Goal: Task Accomplishment & Management: Use online tool/utility

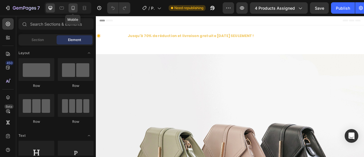
click at [75, 10] on icon at bounding box center [73, 8] width 6 height 6
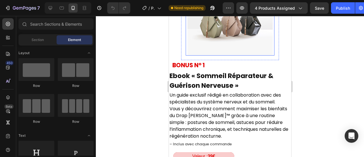
scroll to position [5116, 0]
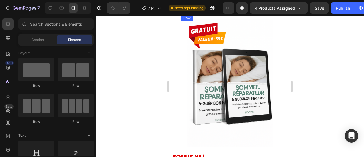
click at [180, 64] on div "Image Row BONUS N° 1 Text Block Ebook « Sommeil Réparateur & Guérison Nerveuse …" at bounding box center [230, 132] width 122 height 237
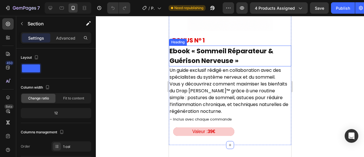
scroll to position [5199, 0]
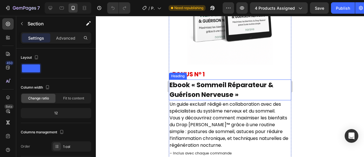
click at [195, 84] on h2 "Ebook « Sommeil Réparateur & Guérison Nerveuse »" at bounding box center [230, 89] width 122 height 21
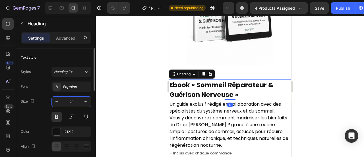
click at [75, 98] on input "23" at bounding box center [71, 101] width 19 height 10
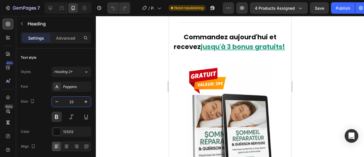
scroll to position [5057, 0]
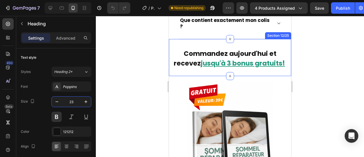
click at [193, 39] on div "Commandez aujourd'hui et recevez jusqu'à 3 bonus gratuits ! Heading Section 12/…" at bounding box center [230, 57] width 122 height 37
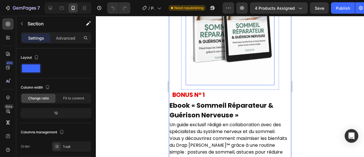
scroll to position [5194, 0]
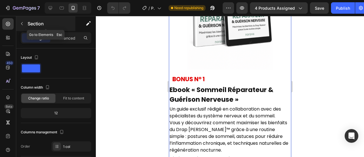
click at [23, 25] on icon "button" at bounding box center [22, 23] width 5 height 5
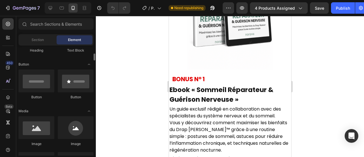
scroll to position [118, 0]
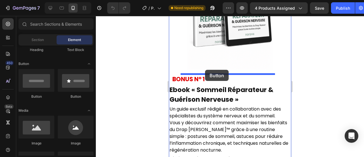
drag, startPoint x: 202, startPoint y: 89, endPoint x: 205, endPoint y: 70, distance: 19.8
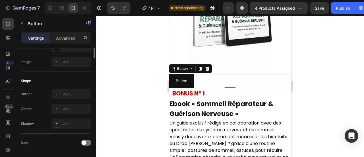
scroll to position [44, 0]
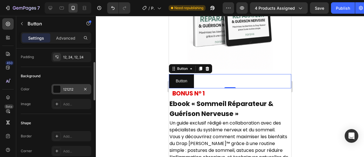
click at [63, 90] on div "121212" at bounding box center [71, 89] width 40 height 10
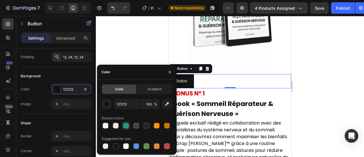
click at [126, 128] on div at bounding box center [126, 125] width 6 height 6
type input "20997D"
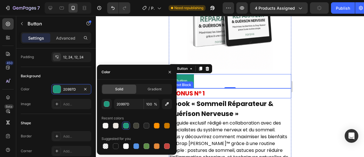
click at [191, 94] on p "BONUS N° 1" at bounding box center [231, 93] width 118 height 9
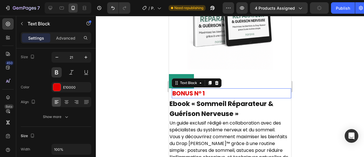
click at [191, 94] on p "BONUS N° 1" at bounding box center [231, 93] width 118 height 9
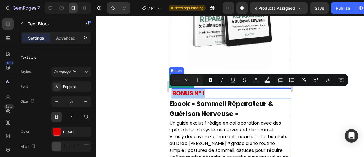
click at [153, 80] on div at bounding box center [230, 86] width 268 height 141
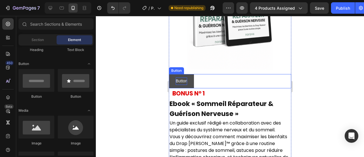
click at [177, 81] on p "Button" at bounding box center [180, 80] width 11 height 7
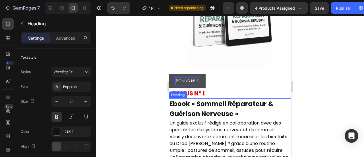
click at [188, 108] on h2 "Ebook « Sommeil Réparateur & Guérison Nerveuse »" at bounding box center [230, 108] width 122 height 21
click at [188, 106] on h2 "Ebook « Sommeil Réparateur & Guérison Nerveuse »" at bounding box center [230, 108] width 122 height 21
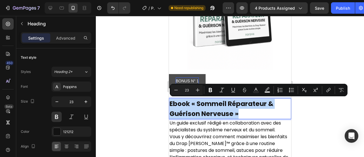
copy p "Ebook « Sommeil Réparateur & Guérison Nerveuse »"
click at [183, 80] on p "BONUS N° 1" at bounding box center [186, 80] width 23 height 7
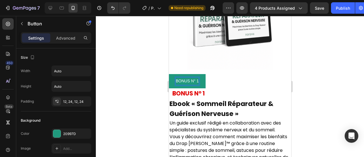
click at [198, 80] on p "BONUS N° 1" at bounding box center [186, 80] width 23 height 7
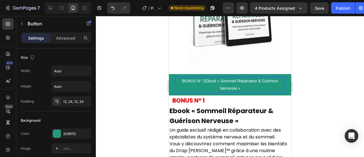
click at [202, 80] on p "BONUS N° 1Ebook « Sommeil Réparateur & Guérison Nerveuse »" at bounding box center [229, 84] width 109 height 14
click at [169, 74] on button "BONUS N° 1 Ebook « Sommeil Réparateur & Guérison Nerveuse »" at bounding box center [230, 84] width 122 height 21
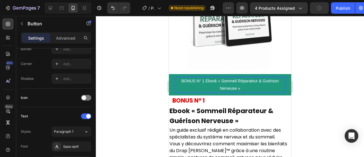
scroll to position [186, 0]
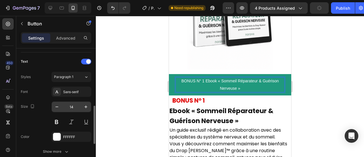
click at [71, 104] on input "14" at bounding box center [71, 106] width 19 height 10
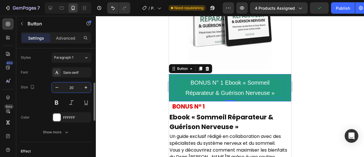
scroll to position [183, 0]
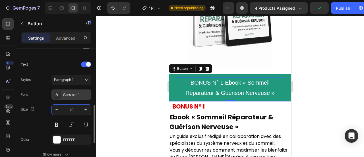
type input "20"
click at [68, 92] on div "Sans-serif" at bounding box center [76, 94] width 27 height 5
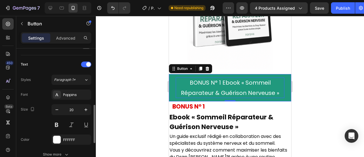
click at [35, 131] on div "Font Poppins Size 20 Color FFFFFF Show more" at bounding box center [56, 124] width 70 height 70
click at [48, 151] on div "Show more" at bounding box center [56, 154] width 26 height 6
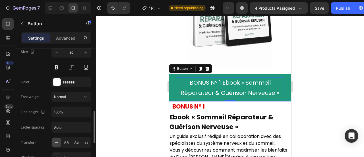
scroll to position [241, 0]
click at [88, 109] on icon "button" at bounding box center [86, 111] width 6 height 6
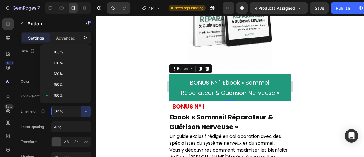
click at [64, 82] on p "150%" at bounding box center [70, 84] width 32 height 5
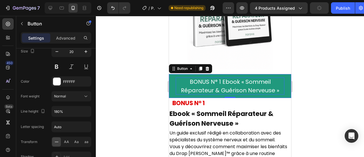
type input "150%"
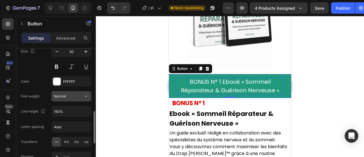
click at [70, 91] on button "Normal" at bounding box center [71, 96] width 40 height 10
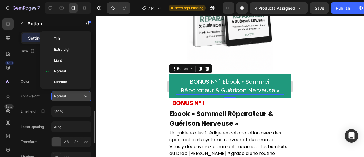
click at [80, 95] on div "Normal" at bounding box center [68, 96] width 29 height 5
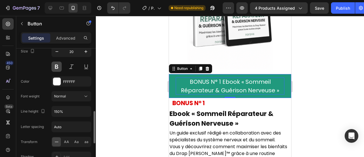
click at [55, 64] on button at bounding box center [56, 66] width 10 height 10
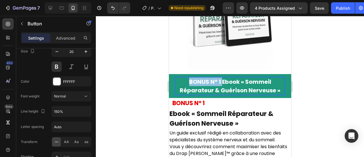
drag, startPoint x: 219, startPoint y: 83, endPoint x: 182, endPoint y: 83, distance: 36.7
click at [182, 83] on p "BONUS N° 1 Ebook « Sommeil Réparateur & Guérison Nerveuse »" at bounding box center [229, 85] width 109 height 17
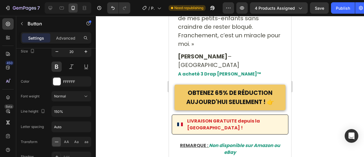
scroll to position [4316, 0]
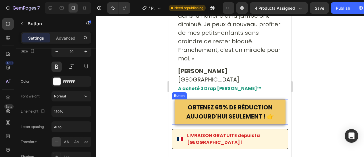
click at [178, 99] on button "OBTENEZ 65% DE RÉDUCTION AUJOURD'HUI SEULEMENT ! 👉" at bounding box center [229, 112] width 111 height 26
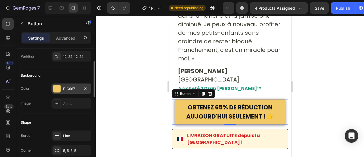
scroll to position [45, 0]
click at [61, 86] on div "F1C967" at bounding box center [71, 89] width 40 height 10
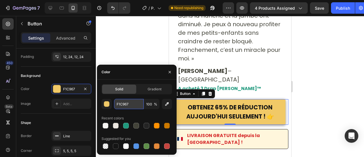
click at [124, 105] on input "F1C967" at bounding box center [129, 104] width 30 height 10
click at [112, 50] on div at bounding box center [230, 86] width 268 height 141
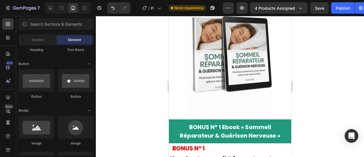
scroll to position [5179, 0]
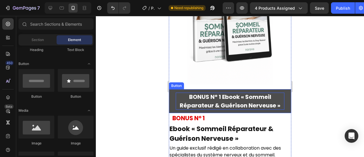
click at [198, 95] on p "BONUS N° 1 Ebook « Sommeil Réparateur & Guérison Nerveuse »" at bounding box center [229, 100] width 109 height 17
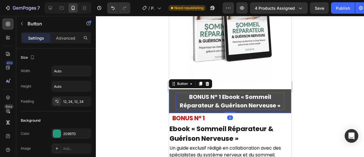
click at [219, 95] on p "BONUS N° 1 Ebook « Sommeil Réparateur & Guérison Nerveuse »" at bounding box center [229, 100] width 109 height 17
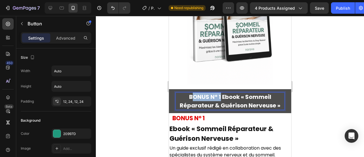
drag, startPoint x: 217, startPoint y: 95, endPoint x: 181, endPoint y: 97, distance: 36.4
click at [181, 97] on p "BONUS N° 1 Ebook « Sommeil Réparateur & Guérison Nerveuse »" at bounding box center [229, 100] width 109 height 17
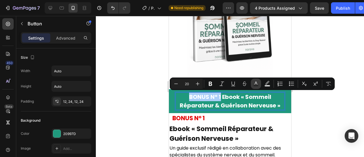
click at [257, 88] on button "Text Color" at bounding box center [256, 83] width 10 height 10
type input "FFFFFF"
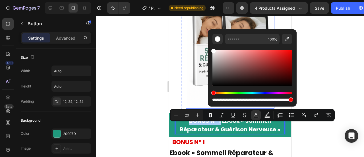
scroll to position [5148, 0]
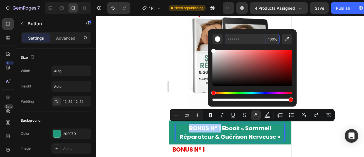
click at [234, 37] on input "FFFFFF" at bounding box center [245, 39] width 41 height 10
paste input "1C967"
type input "F1C967"
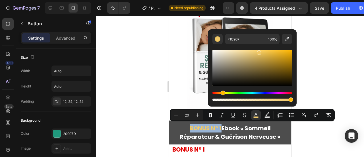
click at [172, 130] on button "BONUS N° 1 Ebook « Sommeil Réparateur & Guérison Nerveuse »" at bounding box center [230, 132] width 122 height 24
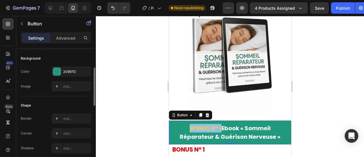
scroll to position [72, 0]
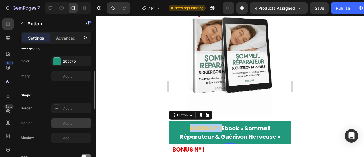
click at [61, 124] on div "Add..." at bounding box center [71, 123] width 40 height 10
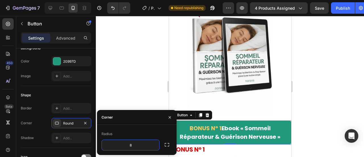
click at [164, 144] on icon "button" at bounding box center [167, 145] width 6 height 6
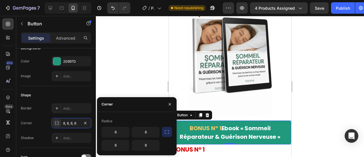
click at [167, 128] on button "button" at bounding box center [167, 131] width 10 height 10
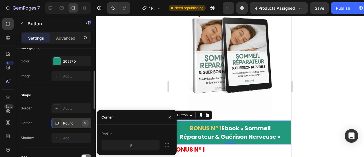
click at [86, 122] on icon "button" at bounding box center [85, 123] width 5 height 5
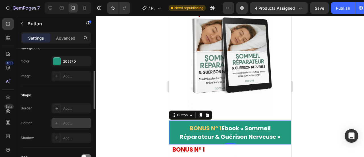
click at [68, 121] on div "Add..." at bounding box center [76, 123] width 27 height 5
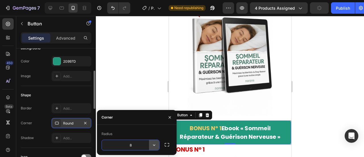
click at [152, 143] on icon "button" at bounding box center [154, 145] width 6 height 6
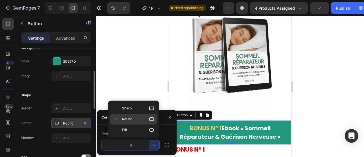
click at [124, 120] on span "Round" at bounding box center [127, 118] width 10 height 5
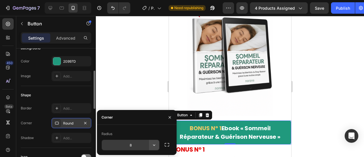
click at [154, 146] on icon "button" at bounding box center [154, 145] width 6 height 6
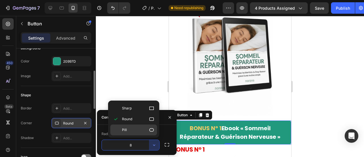
click at [134, 127] on p "Pill" at bounding box center [138, 130] width 32 height 6
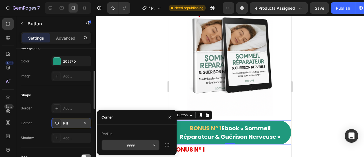
click at [131, 144] on input "9999" at bounding box center [130, 145] width 57 height 10
click at [153, 144] on icon "button" at bounding box center [154, 145] width 6 height 6
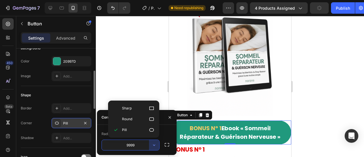
click at [130, 116] on span "Round" at bounding box center [127, 118] width 10 height 5
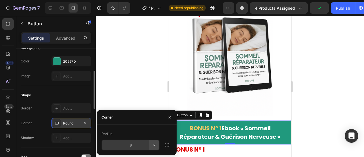
click at [155, 147] on icon "button" at bounding box center [154, 145] width 6 height 6
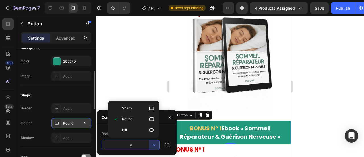
click at [135, 148] on input "8" at bounding box center [130, 145] width 57 height 10
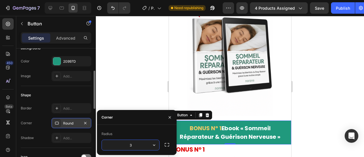
type input "30"
click at [62, 95] on div "Shape" at bounding box center [56, 94] width 70 height 9
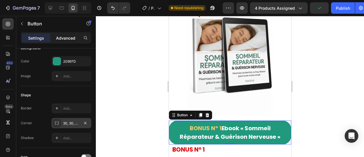
click at [60, 34] on div "Advanced" at bounding box center [65, 37] width 28 height 9
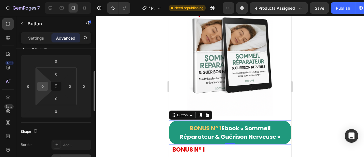
click at [41, 86] on input "0" at bounding box center [42, 86] width 9 height 9
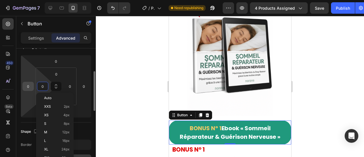
click at [22, 84] on div "0" at bounding box center [27, 86] width 11 height 9
click at [27, 84] on input "0" at bounding box center [28, 86] width 9 height 9
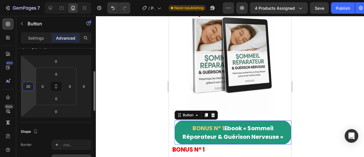
type input "2"
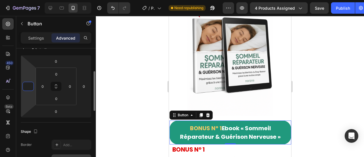
type input "5"
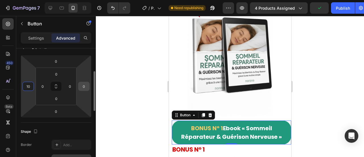
type input "10"
click at [84, 87] on input "0" at bounding box center [84, 86] width 9 height 9
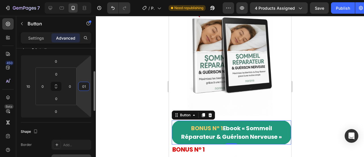
type input "010"
click at [37, 36] on p "Settings" at bounding box center [36, 38] width 16 height 6
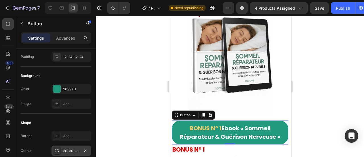
scroll to position [1, 0]
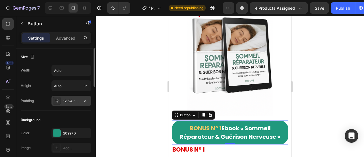
click at [69, 100] on div "12, 24, 12, 24" at bounding box center [71, 100] width 16 height 5
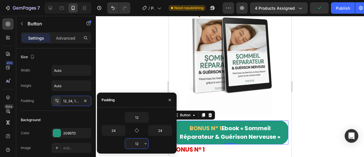
click at [137, 140] on input "12" at bounding box center [136, 143] width 23 height 10
click at [147, 146] on button "button" at bounding box center [146, 143] width 6 height 10
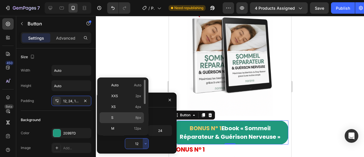
click at [124, 123] on div "S 8px" at bounding box center [121, 128] width 44 height 11
type input "8"
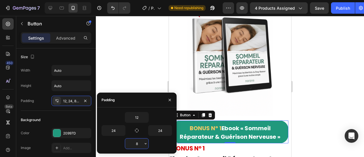
click at [138, 145] on input "8" at bounding box center [136, 143] width 23 height 10
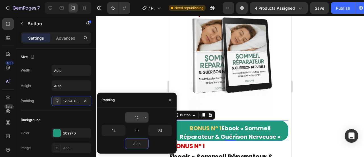
click at [137, 117] on input "12" at bounding box center [136, 117] width 23 height 10
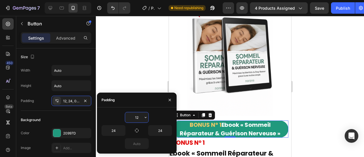
type input "0"
click at [137, 117] on input "text" at bounding box center [136, 117] width 23 height 10
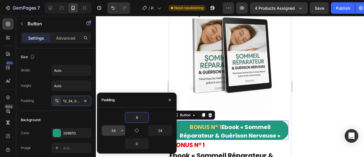
type input "8"
click at [110, 128] on input "24" at bounding box center [113, 130] width 23 height 10
click at [122, 131] on icon "button" at bounding box center [122, 130] width 5 height 5
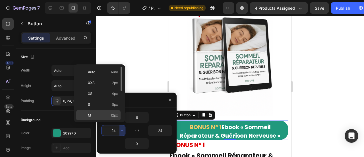
click at [102, 121] on div "M 12px" at bounding box center [98, 126] width 44 height 11
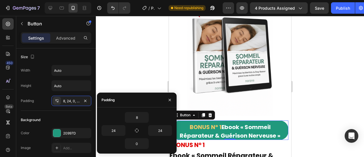
type input "12"
click at [169, 130] on icon "button" at bounding box center [169, 130] width 2 height 1
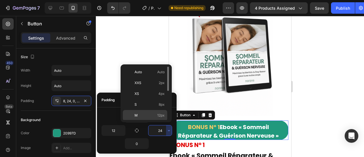
click at [149, 113] on p "M 12px" at bounding box center [149, 115] width 30 height 5
type input "12"
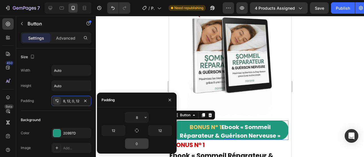
click at [135, 143] on input "0" at bounding box center [136, 143] width 23 height 10
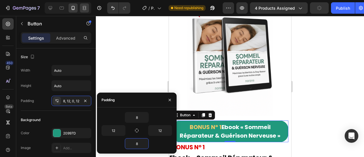
type input "8"
click at [117, 136] on div "8 12 12 8" at bounding box center [136, 130] width 70 height 37
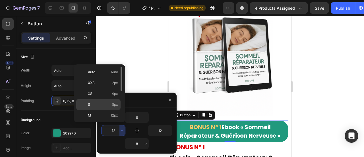
click at [110, 110] on div "S 8px" at bounding box center [98, 115] width 44 height 11
type input "8"
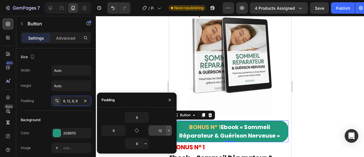
click at [169, 133] on button "button" at bounding box center [169, 130] width 6 height 10
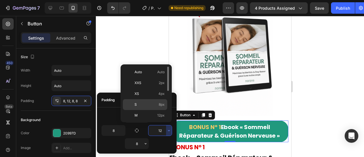
click at [153, 105] on p "S 8px" at bounding box center [149, 104] width 30 height 5
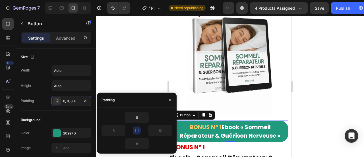
type input "8"
click at [135, 130] on icon "button" at bounding box center [136, 130] width 3 height 3
click at [121, 66] on div at bounding box center [230, 86] width 268 height 141
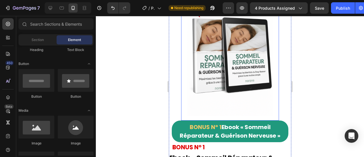
scroll to position [5181, 0]
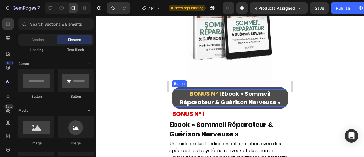
click at [207, 98] on p "BONUS N° 1 Ebook « Sommeil Réparateur & Guérison Nerveuse »" at bounding box center [230, 97] width 112 height 17
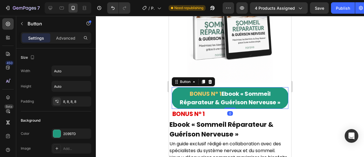
click at [172, 105] on div "BONUS N° 1 Ebook « Sommeil Réparateur & Guérison Nerveuse » Button 0" at bounding box center [229, 98] width 117 height 22
click at [72, 99] on div "8, 8, 8, 8" at bounding box center [71, 101] width 16 height 5
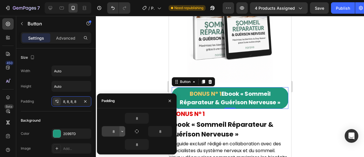
click at [121, 133] on button "button" at bounding box center [122, 131] width 6 height 10
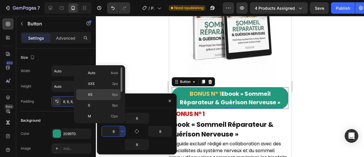
click at [90, 100] on div "XS 4px" at bounding box center [98, 105] width 44 height 11
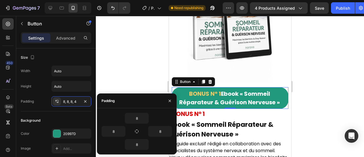
type input "4"
click at [169, 132] on icon "button" at bounding box center [169, 131] width 5 height 5
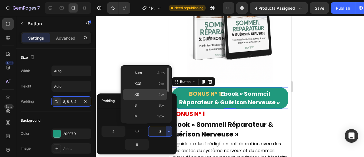
click at [148, 95] on p "XS 4px" at bounding box center [149, 94] width 30 height 5
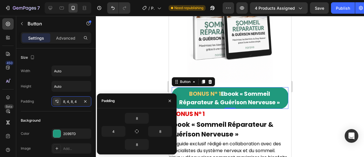
type input "4"
click at [135, 67] on div at bounding box center [230, 86] width 268 height 141
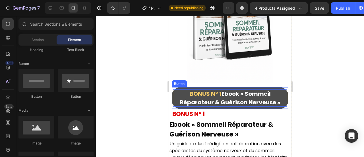
click at [174, 94] on p "BONUS N° 1 Ebook « Sommeil Réparateur & Guérison Nerveuse »" at bounding box center [230, 97] width 114 height 17
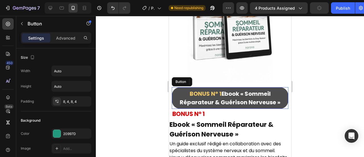
click at [175, 107] on div "BONUS N° 1 Ebook « Sommeil Réparateur & Guérison Nerveuse » Button" at bounding box center [229, 98] width 117 height 22
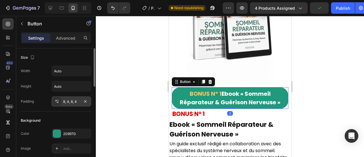
click at [76, 101] on div "8, 4, 8, 4" at bounding box center [71, 101] width 16 height 5
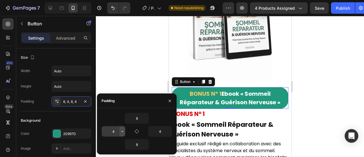
click at [123, 129] on icon "button" at bounding box center [122, 131] width 5 height 5
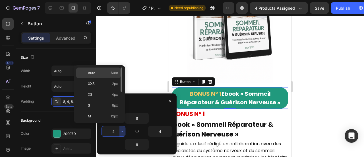
click at [109, 78] on div "Auto Auto" at bounding box center [98, 83] width 44 height 11
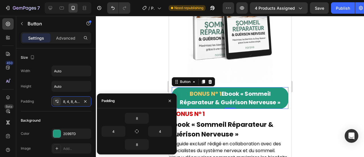
type input "Auto"
click at [115, 131] on input "Auto" at bounding box center [113, 131] width 23 height 10
type input "0"
click at [161, 131] on input "4" at bounding box center [159, 131] width 23 height 10
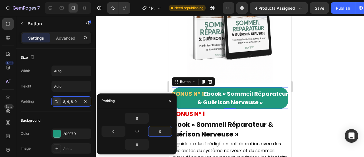
type input "0"
click at [142, 103] on div "Padding" at bounding box center [137, 100] width 80 height 15
click at [137, 118] on input "8" at bounding box center [136, 118] width 23 height 10
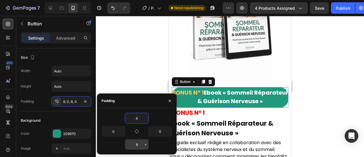
type input "4"
click at [139, 144] on input "8" at bounding box center [136, 144] width 23 height 10
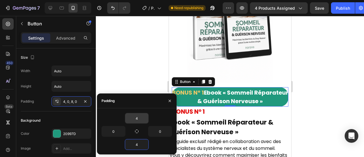
type input "4"
click at [137, 103] on div "Padding" at bounding box center [137, 100] width 80 height 15
click at [169, 103] on button "button" at bounding box center [169, 100] width 9 height 9
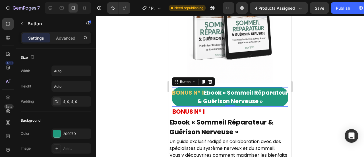
click at [143, 76] on div at bounding box center [230, 86] width 268 height 141
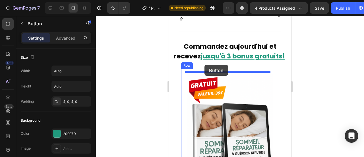
scroll to position [5073, 0]
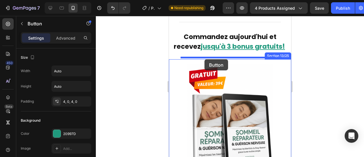
drag, startPoint x: 176, startPoint y: 95, endPoint x: 204, endPoint y: 59, distance: 45.6
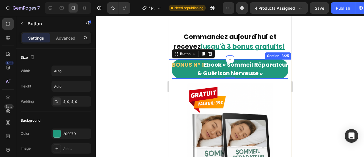
click at [170, 66] on div "BONUS N° 1 Ebook « Sommeil Réparateur & Guérison Nerveuse » Button 0" at bounding box center [230, 68] width 122 height 19
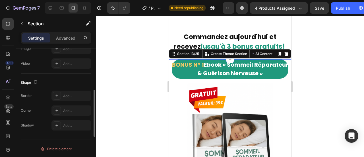
scroll to position [171, 0]
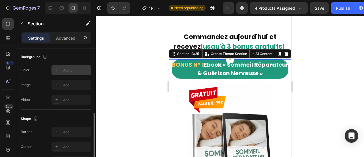
click at [67, 68] on div "Add..." at bounding box center [76, 70] width 27 height 5
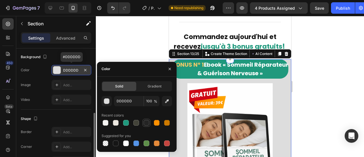
click at [146, 121] on div at bounding box center [147, 123] width 6 height 6
type input "242424"
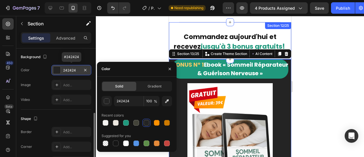
click at [176, 26] on div "Commandez aujourd'hui et recevez jusqu'à 3 bonus gratuits ! Heading Section 12/…" at bounding box center [230, 40] width 122 height 37
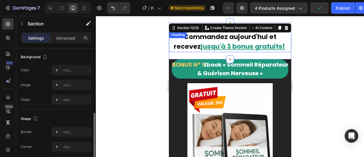
click at [175, 34] on div "Heading" at bounding box center [178, 34] width 16 height 5
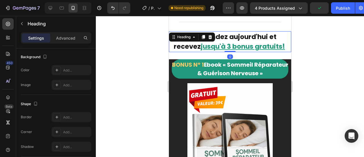
scroll to position [0, 0]
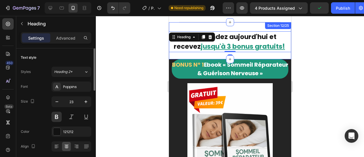
click at [178, 53] on div "Commandez aujourd'hui et recevez jusqu'à 3 bonus gratuits ! Heading 0 Section 1…" at bounding box center [230, 40] width 122 height 37
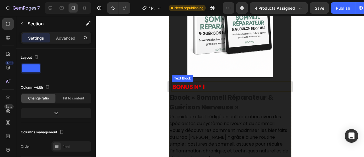
click at [192, 88] on p "BONUS N° 1" at bounding box center [231, 86] width 118 height 9
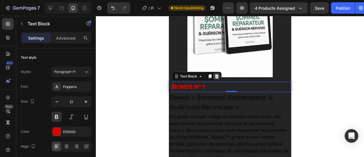
click at [214, 77] on icon at bounding box center [216, 76] width 5 height 5
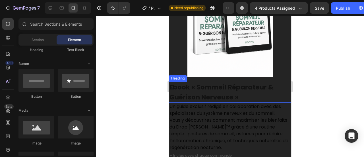
click at [203, 89] on h2 "Ebook « Sommeil Réparateur & Guérison Nerveuse »" at bounding box center [230, 92] width 122 height 21
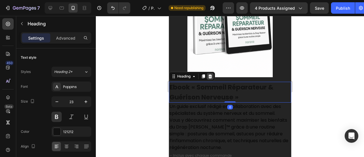
click at [210, 77] on icon at bounding box center [210, 76] width 4 height 4
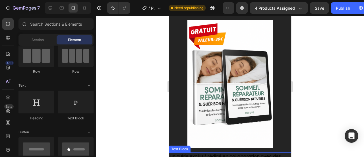
scroll to position [5083, 0]
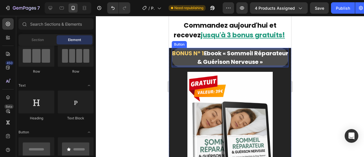
click at [171, 51] on p "BONUS N° 1 Ebook « Sommeil Réparateur & Guérison Nerveuse »" at bounding box center [229, 57] width 117 height 17
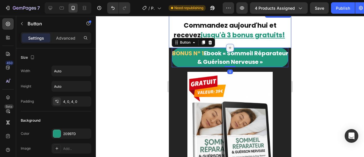
click at [226, 44] on div at bounding box center [230, 48] width 8 height 8
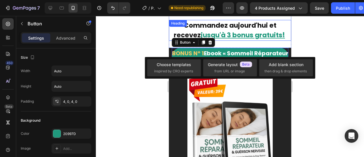
click at [222, 40] on h2 "Commandez aujourd'hui et recevez jusqu'à 3 bonus gratuits !" at bounding box center [230, 30] width 122 height 21
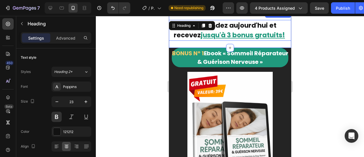
click at [223, 44] on div "Commandez aujourd'hui et recevez jusqu'à 3 bonus gratuits ! Heading 0 Section 1…" at bounding box center [230, 29] width 122 height 37
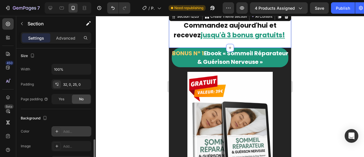
scroll to position [146, 0]
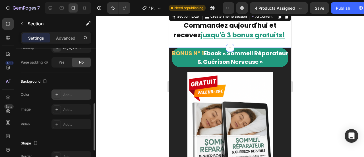
click at [67, 90] on div "Add..." at bounding box center [71, 94] width 40 height 10
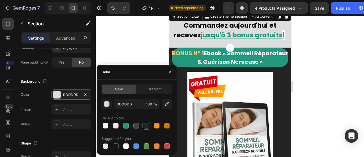
click at [144, 128] on div at bounding box center [147, 125] width 6 height 6
type input "242424"
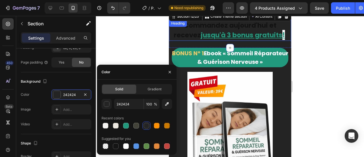
click at [183, 34] on h2 "Commandez aujourd'hui et recevez jusqu'à 3 bonus gratuits !" at bounding box center [230, 30] width 122 height 21
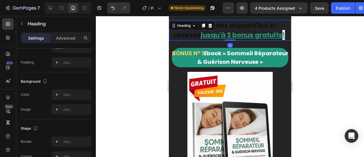
scroll to position [0, 0]
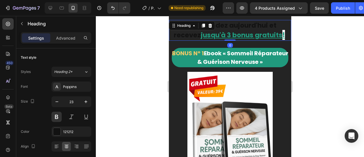
click at [198, 35] on h2 "Commandez aujourd'hui et recevez jusqu'à 3 bonus gratuits !" at bounding box center [230, 30] width 122 height 21
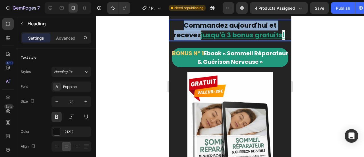
drag, startPoint x: 198, startPoint y: 35, endPoint x: 182, endPoint y: 24, distance: 18.8
click at [182, 24] on p "Commandez aujourd'hui et recevez jusqu'à 3 bonus gratuits !" at bounding box center [229, 30] width 121 height 20
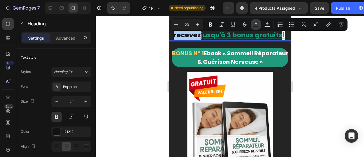
click at [254, 27] on rect "Editor contextual toolbar" at bounding box center [255, 26] width 5 height 1
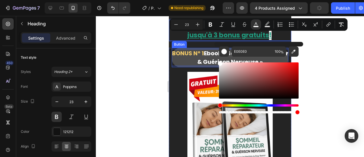
type input "FFFFFF"
drag, startPoint x: 398, startPoint y: 92, endPoint x: 211, endPoint y: 49, distance: 191.7
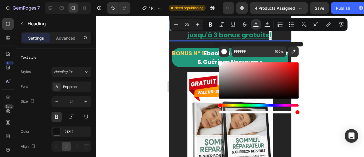
click at [138, 35] on div at bounding box center [230, 86] width 268 height 141
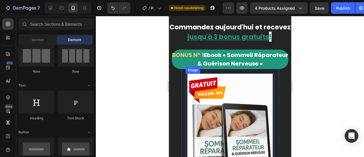
scroll to position [5025, 0]
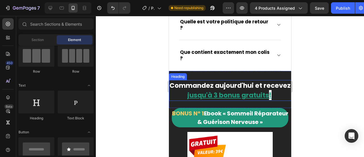
click at [271, 94] on u "!" at bounding box center [270, 95] width 3 height 10
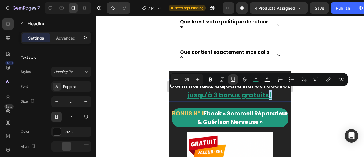
type input "23"
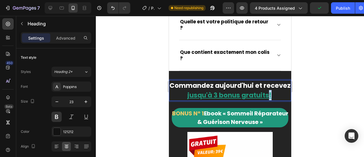
click at [282, 93] on p "Commandez aujourd'hui et recevez jusqu'à 3 bonus gratuits !" at bounding box center [229, 90] width 121 height 20
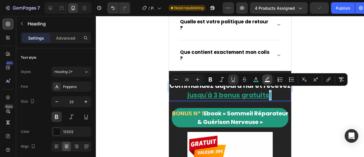
click at [267, 80] on icon "Editor contextual toolbar" at bounding box center [267, 79] width 6 height 6
type input "FFFFFF"
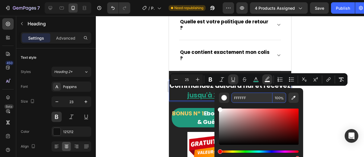
click at [278, 97] on input "100" at bounding box center [279, 97] width 14 height 10
type input "0"
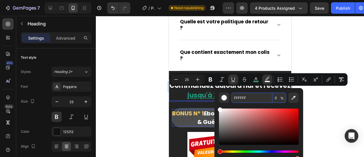
click at [121, 77] on div at bounding box center [230, 86] width 268 height 141
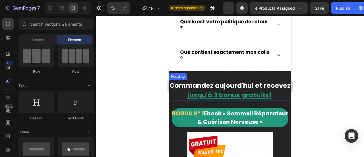
click at [269, 93] on u "jusqu'à 3 bonus gratuits" at bounding box center [228, 94] width 82 height 9
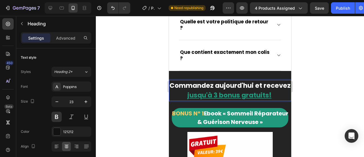
click at [271, 94] on u "!" at bounding box center [270, 95] width 3 height 10
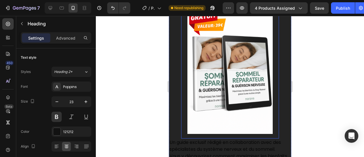
scroll to position [5121, 0]
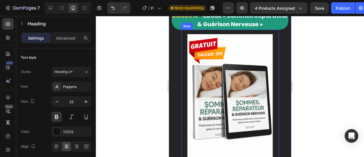
click at [181, 94] on div "Image Row" at bounding box center [230, 98] width 98 height 137
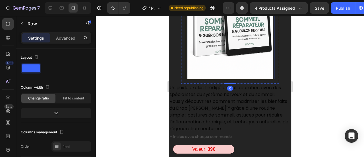
scroll to position [5204, 0]
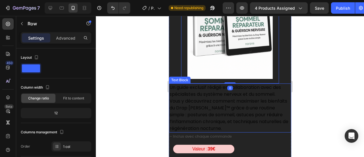
click at [185, 104] on p "Un guide exclusif rédigé en collaboration avec des spécialistes du système nerv…" at bounding box center [229, 108] width 121 height 48
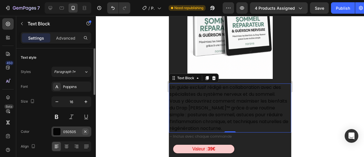
click at [85, 131] on icon "button" at bounding box center [85, 131] width 2 height 2
click at [72, 101] on input "16" at bounding box center [71, 101] width 19 height 10
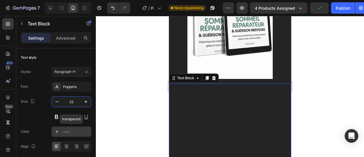
type input "22"
click at [66, 127] on div "Add..." at bounding box center [71, 131] width 40 height 10
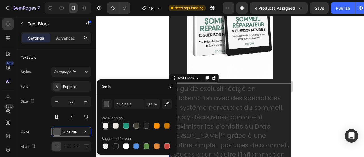
click at [107, 122] on div at bounding box center [105, 125] width 7 height 7
type input "F5F4F2"
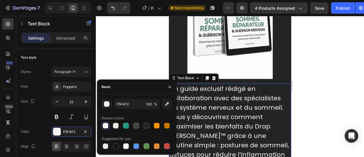
click at [123, 44] on div at bounding box center [230, 86] width 268 height 141
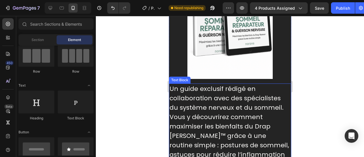
click at [193, 106] on p "Un guide exclusif rédigé en collaboration avec des spécialistes du système nerv…" at bounding box center [229, 131] width 121 height 94
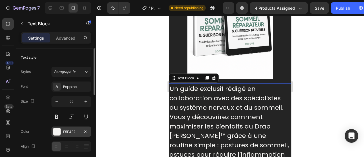
click at [64, 131] on div "F5F4F2" at bounding box center [71, 131] width 16 height 5
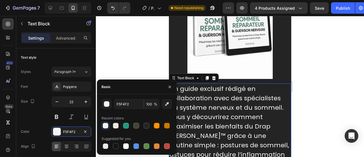
click at [113, 127] on div at bounding box center [116, 125] width 6 height 6
click at [124, 147] on div at bounding box center [126, 146] width 6 height 6
type input "FFFFFF"
click at [129, 63] on div at bounding box center [230, 86] width 268 height 141
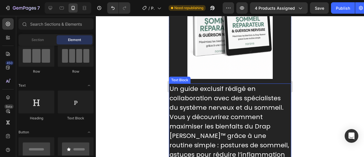
click at [194, 116] on p "Un guide exclusif rédigé en collaboration avec des spécialistes du système nerv…" at bounding box center [229, 131] width 121 height 94
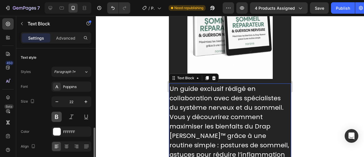
scroll to position [58, 0]
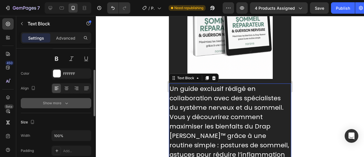
click at [60, 102] on div "Show more" at bounding box center [56, 103] width 26 height 6
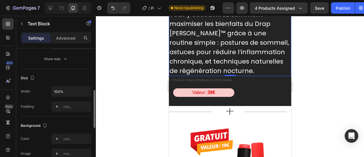
scroll to position [167, 0]
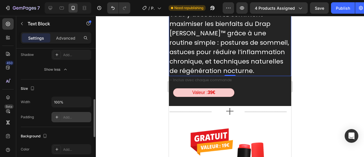
click at [62, 113] on div "Add..." at bounding box center [71, 117] width 40 height 10
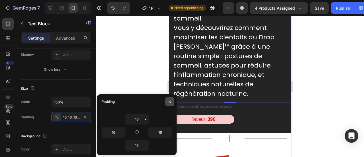
click at [170, 103] on icon "button" at bounding box center [169, 101] width 5 height 5
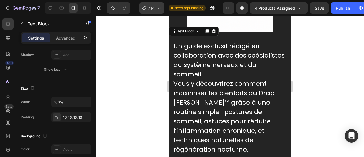
scroll to position [5258, 0]
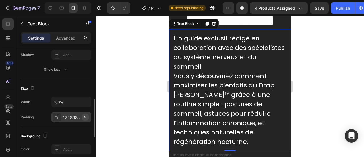
click at [86, 117] on icon "button" at bounding box center [85, 117] width 5 height 5
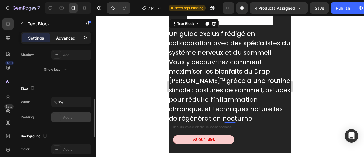
click at [67, 40] on p "Advanced" at bounding box center [65, 38] width 19 height 6
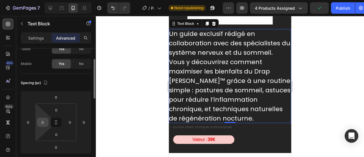
scroll to position [36, 0]
click at [44, 125] on input "0" at bounding box center [42, 122] width 9 height 9
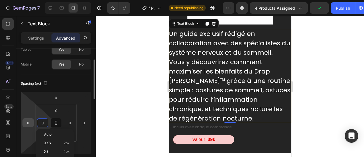
click at [31, 122] on input "0" at bounding box center [28, 122] width 9 height 9
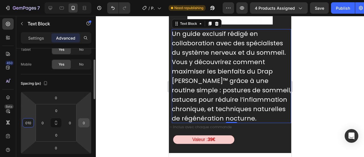
type input "10"
click at [84, 123] on input "0" at bounding box center [84, 122] width 9 height 9
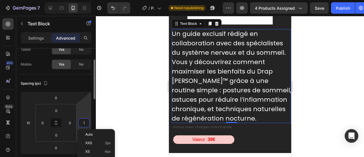
type input "10"
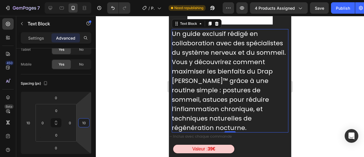
click at [154, 69] on div at bounding box center [230, 86] width 268 height 141
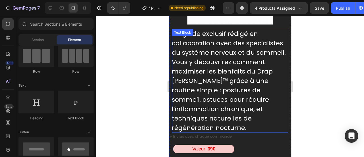
click at [189, 64] on p "Un guide exclusif rédigé en collaboration avec des spécialistes du système nerv…" at bounding box center [229, 80] width 117 height 103
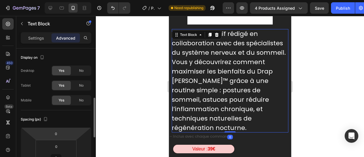
scroll to position [38, 0]
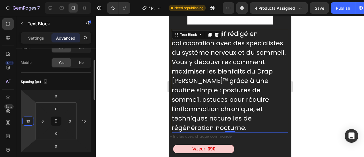
click at [27, 121] on input "10" at bounding box center [28, 121] width 9 height 9
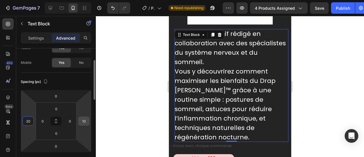
type input "20"
click at [86, 124] on input "10" at bounding box center [84, 121] width 9 height 9
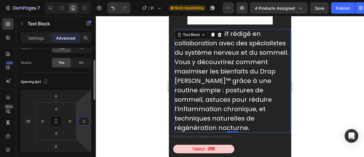
type input "20"
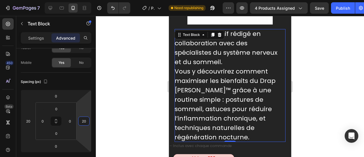
click at [135, 85] on div at bounding box center [230, 86] width 268 height 141
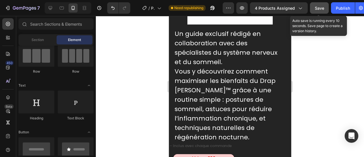
click at [322, 6] on span "Save" at bounding box center [319, 8] width 9 height 5
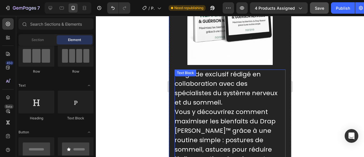
scroll to position [5218, 0]
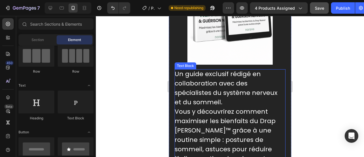
click at [193, 78] on p "Un guide exclusif rédigé en collaboration avec des spécialistes du système nerv…" at bounding box center [229, 125] width 111 height 113
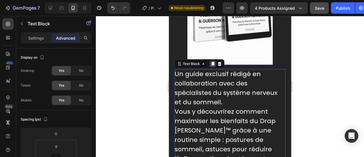
click at [212, 62] on icon at bounding box center [212, 64] width 3 height 4
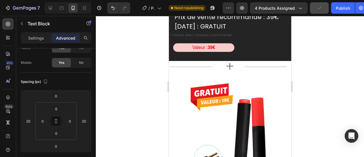
scroll to position [5357, 0]
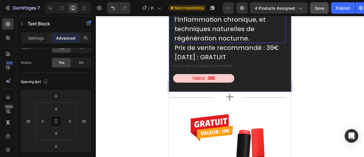
click at [202, 50] on p "Prix de vente recommandé : 39€ Aujourd'hui : GRATUIT" at bounding box center [229, 52] width 111 height 19
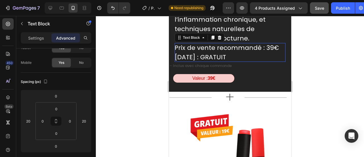
click at [230, 47] on p "Prix de vente recommandé : 39€ Aujourd'hui : GRATUIT" at bounding box center [229, 52] width 111 height 19
click at [252, 47] on p "Prix de vente recommandé : 39€ Aujourd'hui : GRATUIT" at bounding box center [229, 52] width 111 height 19
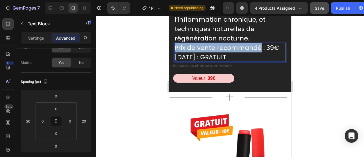
drag, startPoint x: 259, startPoint y: 46, endPoint x: 175, endPoint y: 45, distance: 83.9
click at [175, 45] on p "Prix de vente recommandé : 39€ Aujourd'hui : GRATUIT" at bounding box center [229, 52] width 111 height 19
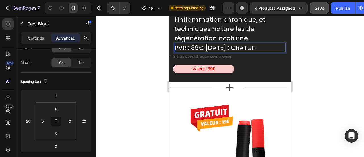
drag, startPoint x: 143, startPoint y: 26, endPoint x: 34, endPoint y: 33, distance: 109.4
click at [143, 26] on div at bounding box center [230, 86] width 268 height 141
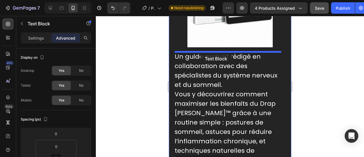
scroll to position [5215, 0]
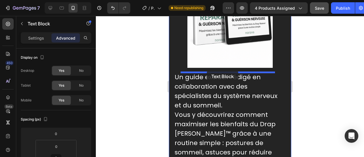
drag, startPoint x: 205, startPoint y: 48, endPoint x: 206, endPoint y: 70, distance: 22.5
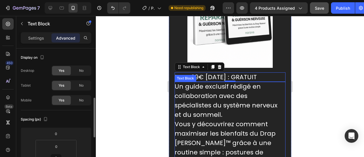
click at [203, 98] on p "Un guide exclusif rédigé en collaboration avec des spécialistes du système nerv…" at bounding box center [229, 138] width 111 height 113
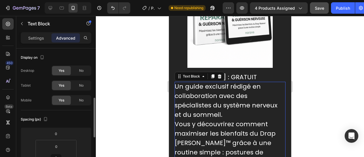
click at [187, 103] on p "Un guide exclusif rédigé en collaboration avec des spécialistes du système nerv…" at bounding box center [229, 138] width 111 height 113
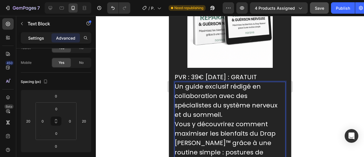
click at [36, 35] on p "Settings" at bounding box center [36, 38] width 16 height 6
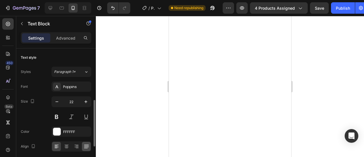
click at [84, 143] on icon at bounding box center [87, 146] width 6 height 6
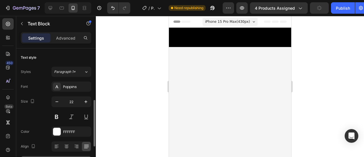
click at [58, 144] on icon at bounding box center [57, 144] width 4 height 1
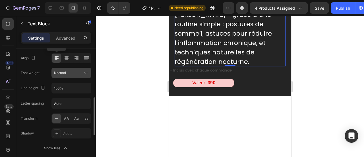
scroll to position [105, 0]
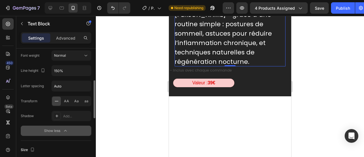
click at [62, 128] on div "Show less" at bounding box center [56, 131] width 24 height 6
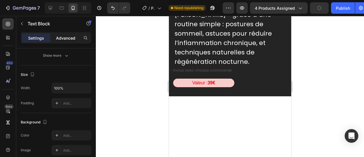
click at [64, 39] on p "Advanced" at bounding box center [65, 38] width 19 height 6
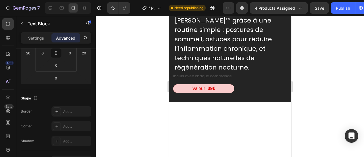
click at [146, 76] on div at bounding box center [230, 86] width 268 height 141
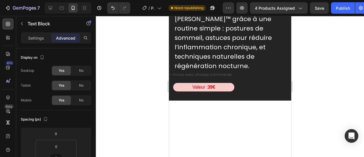
drag, startPoint x: 225, startPoint y: 87, endPoint x: 315, endPoint y: 91, distance: 90.2
click at [143, 74] on div at bounding box center [230, 86] width 268 height 141
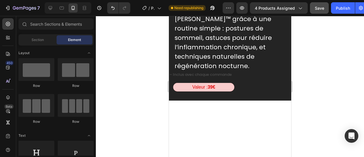
click at [321, 6] on span "Save" at bounding box center [319, 8] width 9 height 5
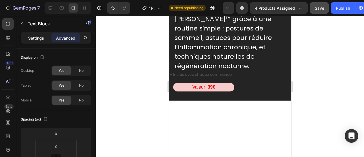
click at [42, 40] on p "Settings" at bounding box center [36, 38] width 16 height 6
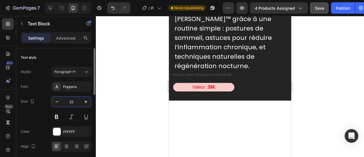
click at [73, 98] on input "22" at bounding box center [71, 101] width 19 height 10
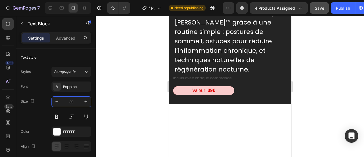
type input "30"
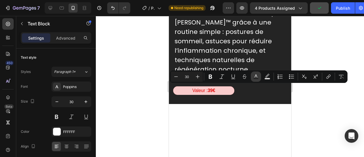
click at [255, 74] on icon "Editor contextual toolbar" at bounding box center [256, 77] width 6 height 6
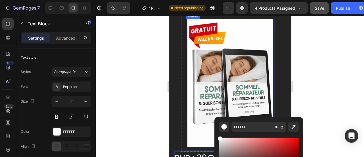
scroll to position [5089, 0]
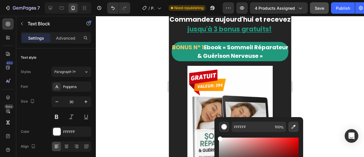
click at [292, 125] on icon "Editor contextual toolbar" at bounding box center [293, 127] width 6 height 6
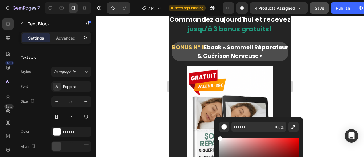
type input "F1C967"
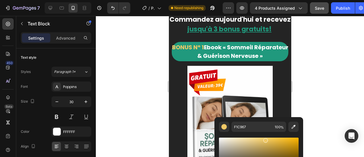
click at [124, 54] on div at bounding box center [230, 86] width 268 height 141
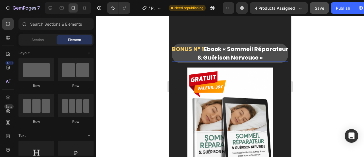
scroll to position [5060, 0]
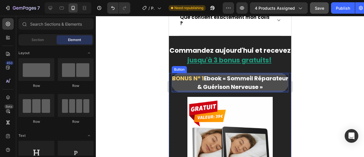
click at [179, 74] on p "BONUS N° 1 Ebook « Sommeil Réparateur & Guérison Nerveuse »" at bounding box center [229, 82] width 117 height 17
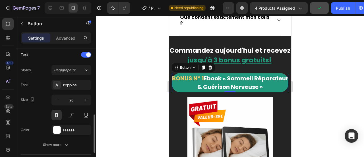
scroll to position [234, 0]
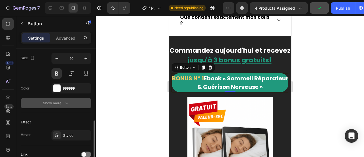
click at [62, 104] on div "Show more" at bounding box center [56, 103] width 26 height 6
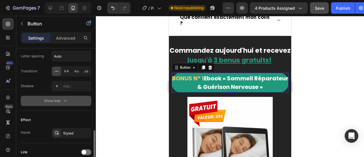
scroll to position [313, 0]
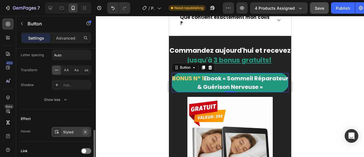
drag, startPoint x: 86, startPoint y: 130, endPoint x: 45, endPoint y: 61, distance: 79.9
click at [86, 130] on icon "button" at bounding box center [85, 131] width 2 height 2
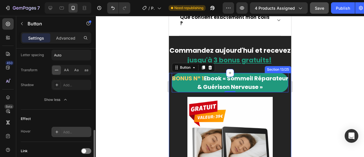
click at [134, 90] on div at bounding box center [230, 86] width 268 height 141
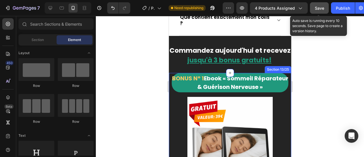
click at [318, 5] on div "Save" at bounding box center [319, 8] width 9 height 6
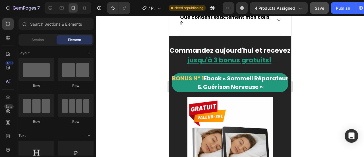
click at [150, 40] on div at bounding box center [230, 86] width 268 height 141
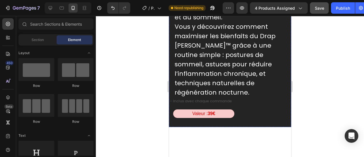
scroll to position [5242, 0]
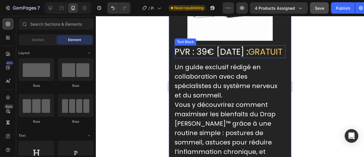
click at [248, 58] on span "GRATUIT" at bounding box center [265, 51] width 34 height 12
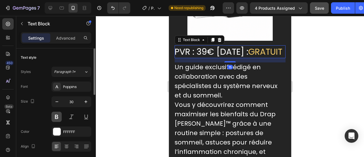
click at [57, 116] on button at bounding box center [56, 116] width 10 height 10
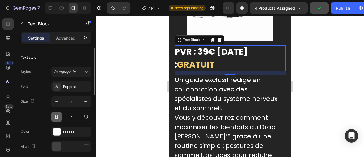
drag, startPoint x: 53, startPoint y: 111, endPoint x: 20, endPoint y: 48, distance: 71.3
click at [53, 111] on button at bounding box center [56, 116] width 10 height 10
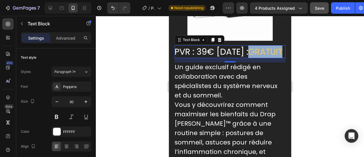
click at [248, 58] on span "GRATUIT" at bounding box center [265, 51] width 34 height 12
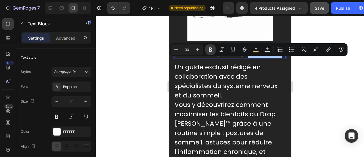
click at [212, 50] on icon "Editor contextual toolbar" at bounding box center [210, 49] width 3 height 4
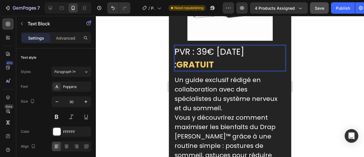
click at [232, 65] on p "PVR : 39€ [DATE] : GRATUIT" at bounding box center [229, 58] width 111 height 26
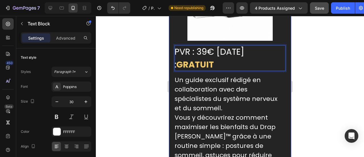
drag, startPoint x: 268, startPoint y: 52, endPoint x: 172, endPoint y: 56, distance: 95.8
click at [172, 56] on div "BONUS N° 1 Ebook « Sommeil Réparateur & Guérison Nerveuse » Button Image Row PV…" at bounding box center [230, 48] width 122 height 319
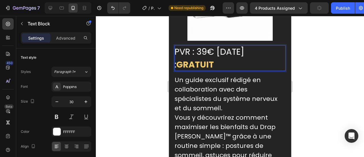
click at [268, 49] on p "PVR : 39€ [DATE] : GRATUIT" at bounding box center [229, 58] width 111 height 26
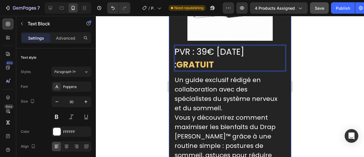
drag, startPoint x: 268, startPoint y: 50, endPoint x: 175, endPoint y: 53, distance: 93.0
click at [175, 53] on p "PVR : 39€ [DATE] : GRATUIT" at bounding box center [229, 58] width 111 height 26
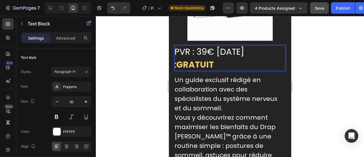
click at [126, 63] on div at bounding box center [230, 86] width 268 height 141
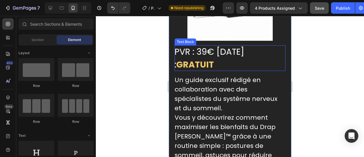
click at [257, 52] on p "PVR : 39€ [DATE] : GRATUIT" at bounding box center [229, 58] width 111 height 26
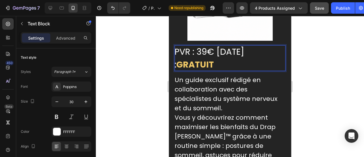
click at [256, 51] on p "PVR : 39€ [DATE] : GRATUIT" at bounding box center [229, 58] width 111 height 26
drag, startPoint x: 271, startPoint y: 50, endPoint x: 176, endPoint y: 46, distance: 94.7
click at [176, 46] on p "PVR : 39€ [DATE] : GRATUIT" at bounding box center [229, 58] width 111 height 26
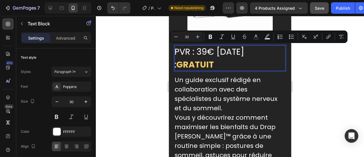
click at [189, 36] on input "30" at bounding box center [186, 36] width 11 height 7
click at [186, 38] on input "30" at bounding box center [186, 36] width 11 height 7
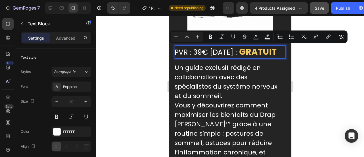
click at [186, 41] on div "Minus 25 Plus" at bounding box center [187, 37] width 32 height 10
click at [186, 38] on input "25" at bounding box center [186, 36] width 11 height 7
type input "27"
click at [149, 46] on div at bounding box center [230, 86] width 268 height 141
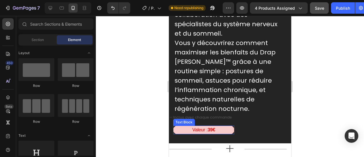
scroll to position [5335, 0]
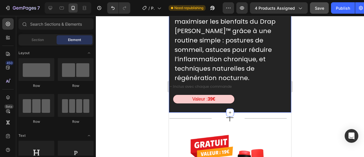
click at [180, 103] on p "Valeur : 39€" at bounding box center [203, 98] width 60 height 7
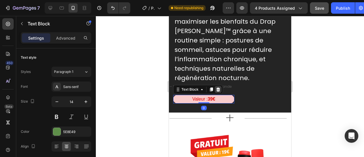
click at [216, 91] on icon at bounding box center [218, 89] width 4 height 4
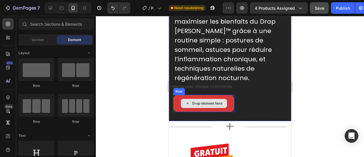
click at [227, 109] on div "Drop element here" at bounding box center [203, 103] width 61 height 17
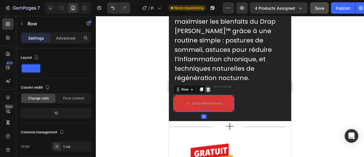
click at [206, 91] on icon at bounding box center [208, 89] width 4 height 4
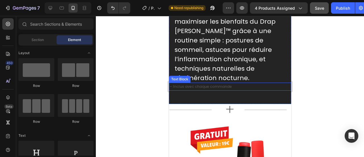
click at [197, 90] on p "– Inclus avec chaque commande" at bounding box center [229, 86] width 121 height 7
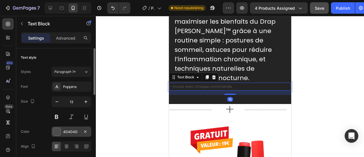
click at [67, 134] on div "4D4D4D" at bounding box center [71, 131] width 40 height 10
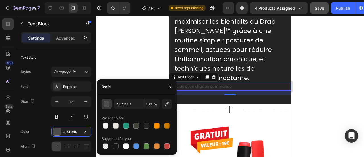
click at [109, 103] on div "button" at bounding box center [107, 104] width 6 height 6
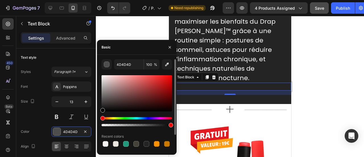
click at [103, 105] on div at bounding box center [136, 93] width 70 height 36
type input "262525"
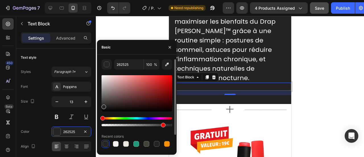
click at [162, 125] on div at bounding box center [136, 125] width 70 height 2
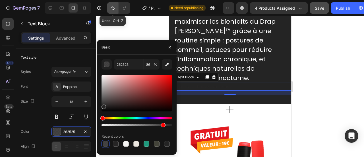
click at [113, 9] on icon "Undo/Redo" at bounding box center [113, 8] width 6 height 6
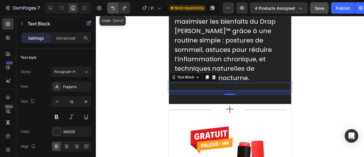
type input "100"
click at [111, 8] on icon "Undo/Redo" at bounding box center [113, 8] width 6 height 6
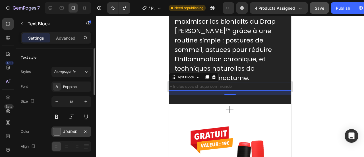
click at [67, 131] on div "4D4D4D" at bounding box center [71, 131] width 16 height 5
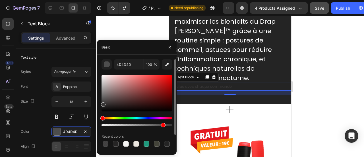
click at [102, 103] on div at bounding box center [136, 93] width 70 height 36
type input "383737"
click at [135, 124] on div at bounding box center [136, 125] width 70 height 2
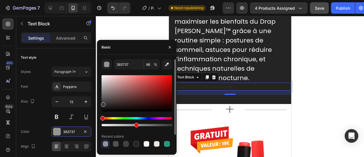
type input "48"
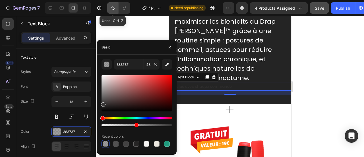
click at [114, 8] on icon "Undo/Redo" at bounding box center [112, 8] width 3 height 4
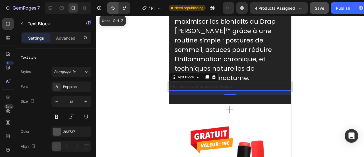
click at [114, 8] on icon "Undo/Redo" at bounding box center [112, 8] width 3 height 4
type input "4D4D4D"
type input "100"
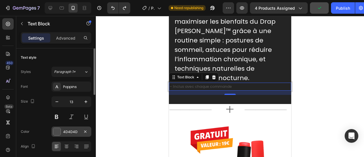
click at [64, 130] on div "4D4D4D" at bounding box center [71, 131] width 16 height 5
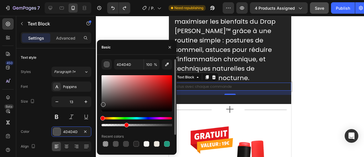
click at [126, 126] on div at bounding box center [136, 125] width 70 height 2
type input "383737"
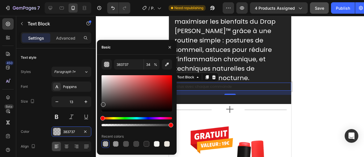
drag, startPoint x: 286, startPoint y: 141, endPoint x: 179, endPoint y: 127, distance: 108.4
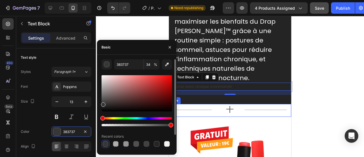
type input "100"
click at [103, 99] on div at bounding box center [136, 93] width 70 height 36
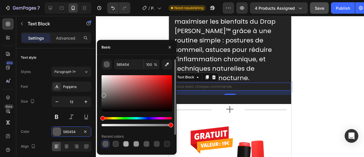
click at [103, 94] on div at bounding box center [136, 93] width 70 height 36
click at [103, 89] on div at bounding box center [136, 93] width 70 height 36
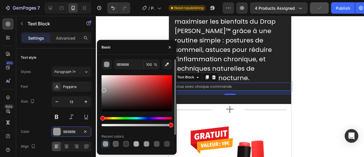
click at [103, 87] on div at bounding box center [136, 93] width 70 height 36
type input "AAA7A7"
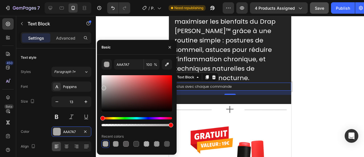
click at [306, 130] on div at bounding box center [230, 86] width 268 height 141
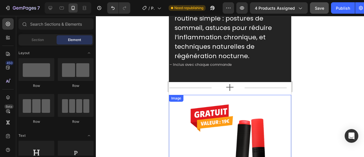
scroll to position [5351, 0]
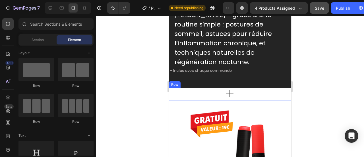
click at [214, 101] on div "___________________ Text Block + Text Block ___________________ Text Block Row" at bounding box center [230, 94] width 122 height 13
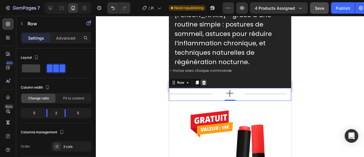
drag, startPoint x: 202, startPoint y: 94, endPoint x: 285, endPoint y: 24, distance: 109.1
click at [202, 85] on icon at bounding box center [203, 82] width 5 height 5
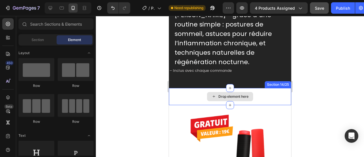
click at [199, 105] on div "Drop element here" at bounding box center [230, 96] width 122 height 17
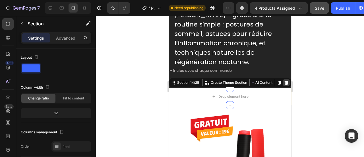
click at [283, 86] on div at bounding box center [286, 82] width 7 height 7
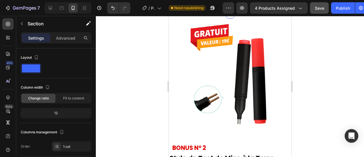
scroll to position [5390, 0]
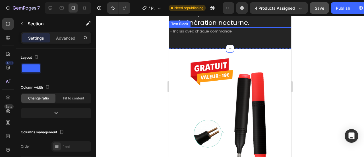
click at [191, 34] on p "– Inclus avec chaque commande" at bounding box center [229, 31] width 121 height 7
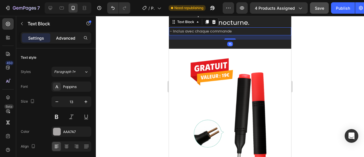
click at [70, 39] on p "Advanced" at bounding box center [65, 38] width 19 height 6
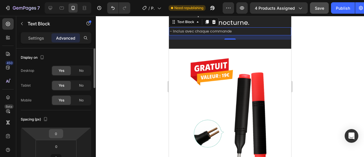
click at [51, 134] on input "0" at bounding box center [55, 133] width 11 height 9
type input "100"
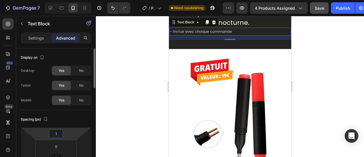
type input "10"
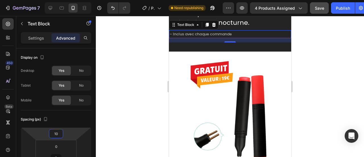
click at [121, 77] on div at bounding box center [230, 86] width 268 height 141
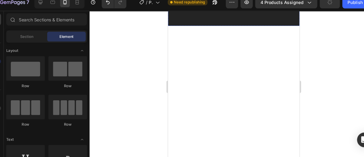
scroll to position [5082, 0]
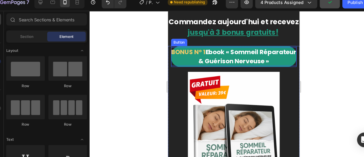
click at [176, 47] on p "BONUS N° 1 Ebook « Sommeil Réparateur & Guérison Nerveuse »" at bounding box center [229, 53] width 117 height 17
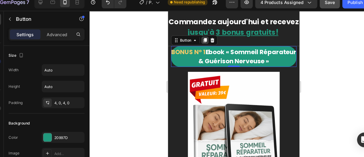
click at [201, 40] on icon at bounding box center [202, 38] width 3 height 4
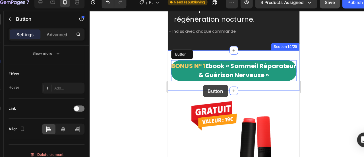
scroll to position [5369, 0]
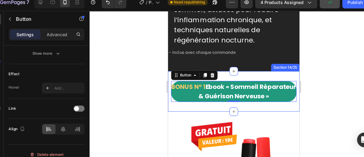
click at [191, 104] on div "BONUS N° 1 Ebook « Sommeil Réparateur & Guérison Nerveuse » Button 0 Section 14…" at bounding box center [229, 86] width 122 height 38
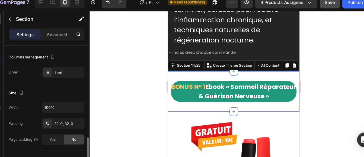
scroll to position [115, 0]
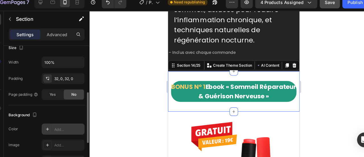
click at [65, 123] on div "Add..." at bounding box center [76, 125] width 27 height 5
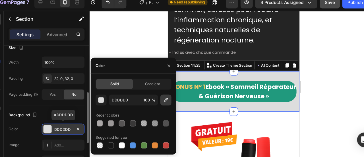
click at [167, 99] on icon "button" at bounding box center [167, 99] width 6 height 6
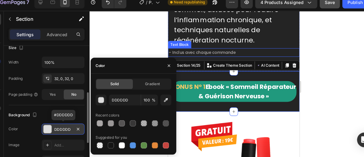
type input "242424"
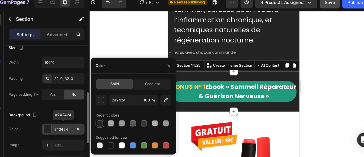
click at [161, 42] on div at bounding box center [230, 86] width 268 height 141
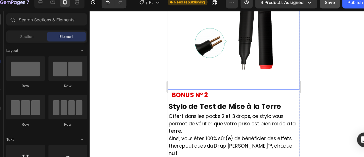
scroll to position [5541, 0]
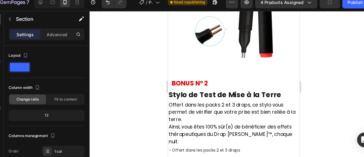
scroll to position [5648, 0]
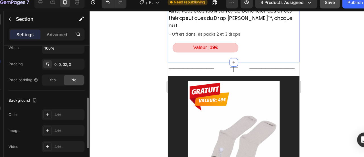
scroll to position [128, 0]
click at [73, 111] on div "Add..." at bounding box center [76, 112] width 27 height 5
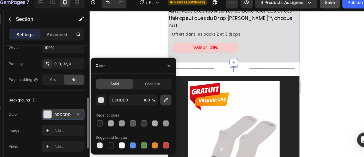
click at [164, 99] on icon "button" at bounding box center [167, 99] width 6 height 6
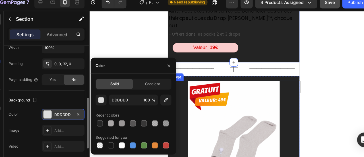
type input "242424"
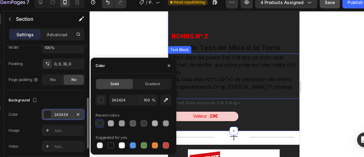
scroll to position [5585, 0]
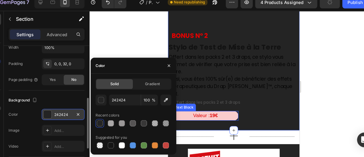
click at [226, 104] on p "Valeur : 19€" at bounding box center [203, 107] width 60 height 7
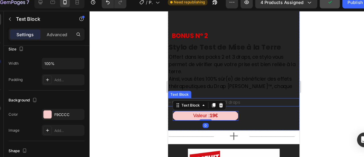
scroll to position [0, 0]
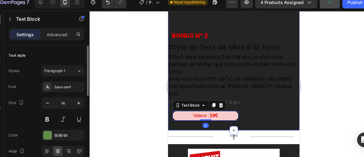
click at [254, 97] on div "Image BONUS N° 2 Text Block Stylo de Test de Mise à la Terre Heading Offert dan…" at bounding box center [229, 7] width 122 height 212
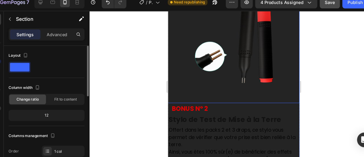
scroll to position [5426, 0]
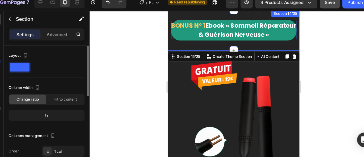
click at [209, 37] on p "BONUS N° 1 Ebook « Sommeil Réparateur & Guérison Nerveuse »" at bounding box center [229, 28] width 117 height 17
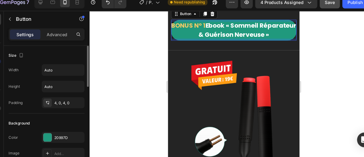
click at [218, 35] on p "BONUS N° 1 Ebook « Sommeil Réparateur & Guérison Nerveuse »" at bounding box center [229, 28] width 117 height 17
click at [203, 28] on span "BONUS N° 1" at bounding box center [187, 24] width 32 height 8
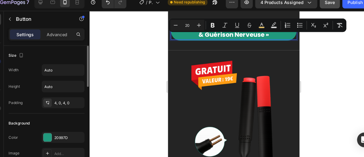
click at [203, 28] on span "BONUS N° 1" at bounding box center [187, 24] width 32 height 8
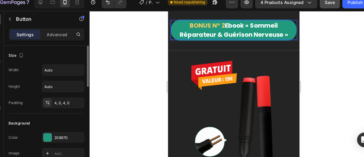
click at [171, 19] on button "BONUS N° 2 Ebook « Sommeil Réparateur & Guérison Nerveuse »" at bounding box center [229, 28] width 117 height 19
click at [213, 37] on p "BONUS N° 2 Ebook « Sommeil Réparateur & Guérison Nerveuse »" at bounding box center [229, 28] width 117 height 17
click at [153, 55] on div at bounding box center [230, 86] width 268 height 141
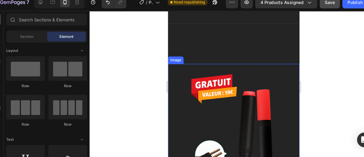
scroll to position [5509, 0]
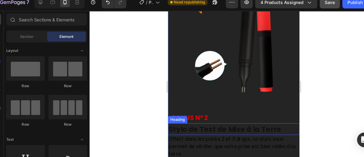
click at [187, 119] on h2 "Stylo de Test de Mise à la Terre" at bounding box center [229, 120] width 122 height 11
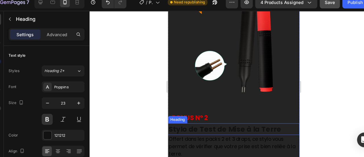
click at [187, 119] on h2 "Stylo de Test de Mise à la Terre" at bounding box center [229, 120] width 122 height 11
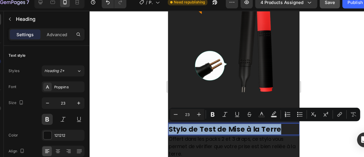
copy p "Stylo de Test de Mise à la Terre"
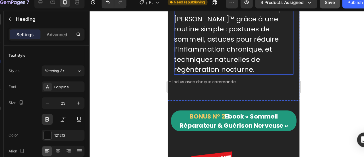
scroll to position [5401, 0]
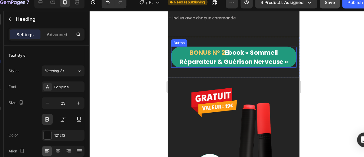
click at [221, 62] on p "BONUS N° 2 Ebook « Sommeil Réparateur & Guérison Nerveuse »" at bounding box center [229, 53] width 117 height 17
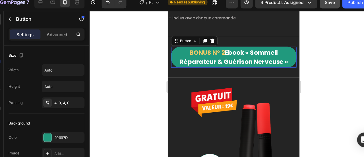
click at [221, 62] on p "BONUS N° 2 Ebook « Sommeil Réparateur & Guérison Nerveuse »" at bounding box center [229, 53] width 117 height 17
click at [220, 61] on p "BONUS N° 2 Ebook « Sommeil Réparateur & Guérison Nerveuse »" at bounding box center [229, 53] width 117 height 17
click at [221, 61] on p "BONUS N° 2 Ebook « Sommeil Réparateur & Guérison Nerveuse »" at bounding box center [229, 53] width 117 height 17
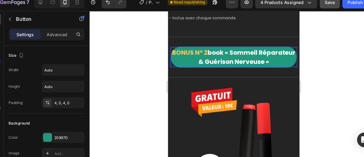
click at [224, 61] on p "BONUS N° 2 book « Sommeil Réparateur & Guérison Nerveuse »" at bounding box center [229, 53] width 117 height 17
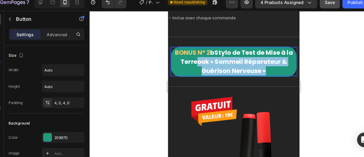
drag, startPoint x: 193, startPoint y: 71, endPoint x: 259, endPoint y: 82, distance: 67.7
click at [259, 71] on p "BONUS N° 2 bStylo de Test de Mise à la Terreook « Sommeil Réparateur & Guérison…" at bounding box center [229, 58] width 117 height 26
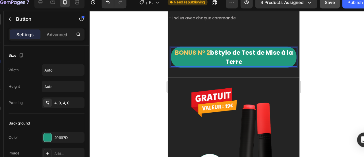
click at [209, 59] on p "BONUS N° 2 bStylo de Test de Mise à la Terre" at bounding box center [229, 53] width 117 height 17
click at [171, 44] on button "BONUS N° 2 Stylo de Test de Mise à la Terre" at bounding box center [229, 53] width 117 height 19
click at [118, 61] on div at bounding box center [230, 86] width 268 height 141
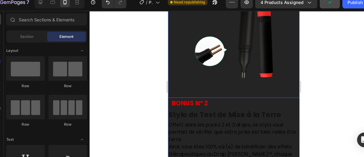
scroll to position [5561, 0]
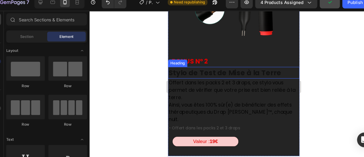
click at [204, 70] on p "Stylo de Test de Mise à la Terre" at bounding box center [228, 68] width 121 height 10
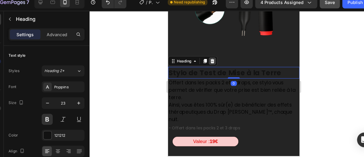
click at [211, 58] on div at bounding box center [208, 57] width 7 height 7
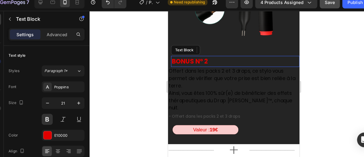
click at [196, 58] on p "BONUS N° 2" at bounding box center [230, 57] width 118 height 9
click at [217, 47] on icon at bounding box center [216, 47] width 4 height 4
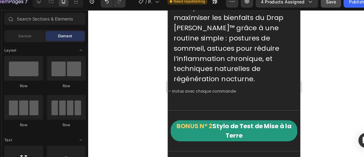
scroll to position [5309, 0]
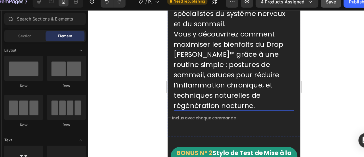
click at [202, 54] on p "Un guide exclusif rédigé en collaboration avec des spécialistes du système nerv…" at bounding box center [228, 46] width 111 height 113
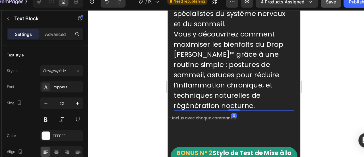
scroll to position [5235, 0]
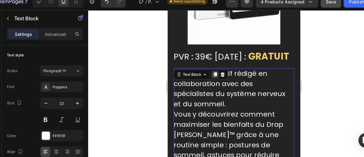
click at [210, 71] on icon at bounding box center [210, 69] width 3 height 4
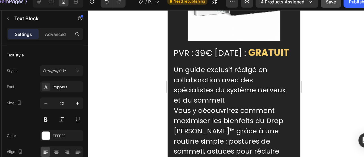
scroll to position [5394, 0]
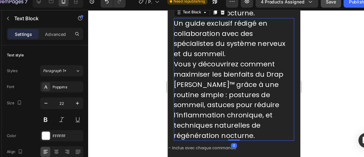
drag, startPoint x: 209, startPoint y: 75, endPoint x: 290, endPoint y: 109, distance: 87.6
click at [216, 118] on p "Un guide exclusif rédigé en collaboration avec des spécialistes du système nerv…" at bounding box center [228, 73] width 111 height 113
click at [122, 98] on div at bounding box center [230, 86] width 268 height 141
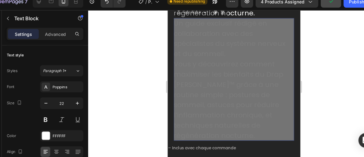
drag, startPoint x: 203, startPoint y: 88, endPoint x: 217, endPoint y: 144, distance: 58.0
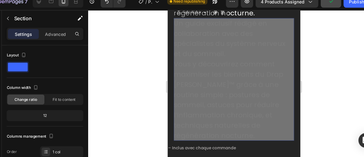
drag, startPoint x: 217, startPoint y: 144, endPoint x: 217, endPoint y: 136, distance: 7.7
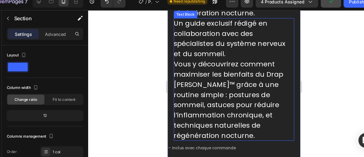
click at [217, 130] on p "Un guide exclusif rédigé en collaboration avec des spécialistes du système nerv…" at bounding box center [228, 73] width 111 height 113
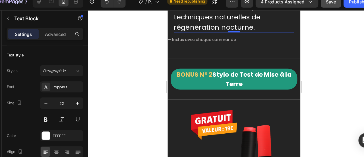
scroll to position [5478, 0]
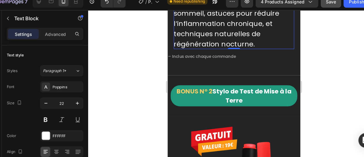
drag, startPoint x: 209, startPoint y: 31, endPoint x: 218, endPoint y: 67, distance: 36.7
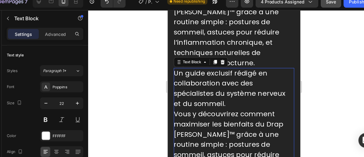
click at [101, 82] on div at bounding box center [230, 86] width 268 height 141
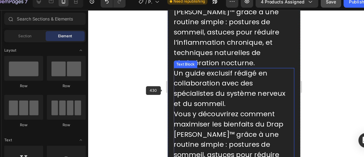
click at [189, 92] on p "Un guide exclusif rédigé en collaboration avec des spécialistes du système nerv…" at bounding box center [228, 119] width 111 height 113
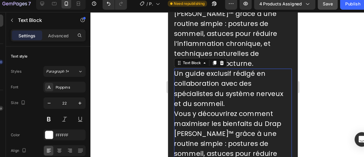
scroll to position [5399, 0]
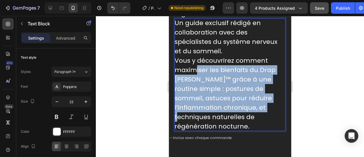
drag, startPoint x: 195, startPoint y: 85, endPoint x: 202, endPoint y: 134, distance: 49.1
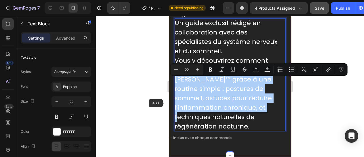
click at [155, 100] on div at bounding box center [230, 86] width 268 height 141
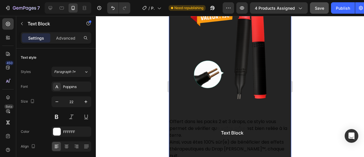
scroll to position [5646, 0]
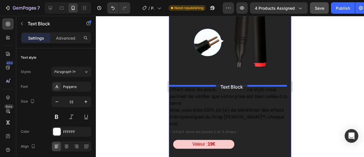
drag, startPoint x: 213, startPoint y: 119, endPoint x: 215, endPoint y: 85, distance: 33.9
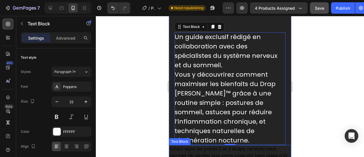
scroll to position [5743, 0]
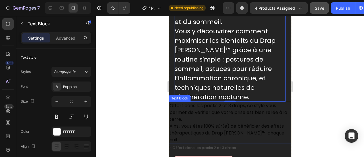
click at [211, 109] on p "Offert dans les packs 2 et 3 draps, ce stylo vous permet de vérifier que votre …" at bounding box center [229, 122] width 121 height 41
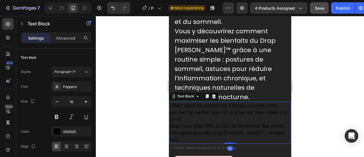
click at [211, 109] on p "Offert dans les packs 2 et 3 draps, ce stylo vous permet de vérifier que votre …" at bounding box center [229, 122] width 121 height 41
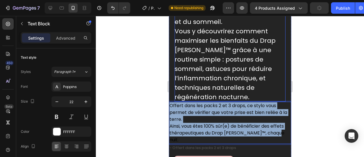
click at [209, 48] on p "Un guide exclusif rédigé en collaboration avec des spécialistes du système nerv…" at bounding box center [229, 45] width 111 height 113
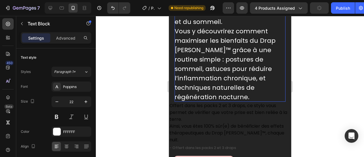
click at [209, 48] on p "Un guide exclusif rédigé en collaboration avec des spécialistes du système nerv…" at bounding box center [229, 45] width 111 height 113
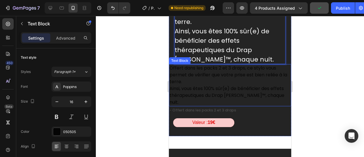
click at [215, 78] on p "Offert dans les packs 2 et 3 draps, ce stylo vous permet de vérifier que votre …" at bounding box center [229, 85] width 121 height 41
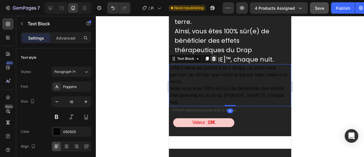
click at [213, 60] on icon at bounding box center [214, 59] width 4 height 4
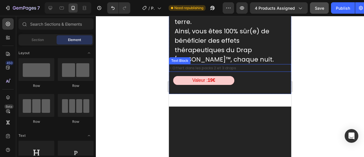
click at [213, 67] on p "- Offert dans les packs 2 et 3 draps" at bounding box center [229, 68] width 121 height 7
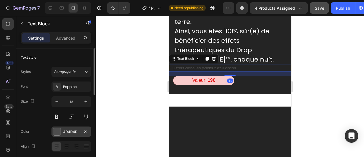
click at [69, 133] on div "4D4D4D" at bounding box center [71, 131] width 16 height 5
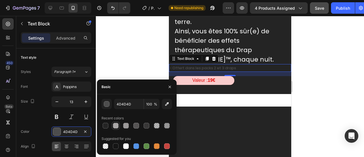
click at [116, 124] on div at bounding box center [116, 125] width 6 height 6
type input "AAA7A7"
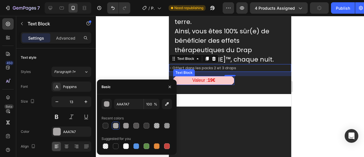
click at [227, 78] on div "15" at bounding box center [230, 80] width 6 height 5
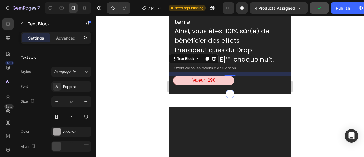
click at [224, 81] on p "Valeur : 19€" at bounding box center [203, 79] width 60 height 7
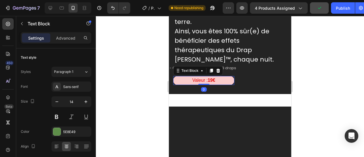
click at [219, 70] on div at bounding box center [217, 70] width 7 height 7
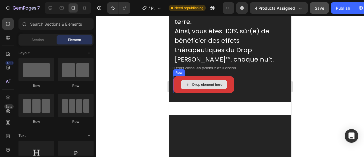
click at [213, 83] on div "Drop element here" at bounding box center [207, 84] width 30 height 5
click at [221, 78] on div "Drop element here" at bounding box center [203, 84] width 61 height 17
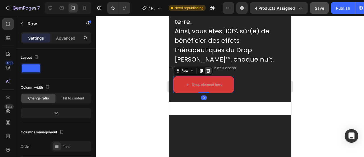
click at [207, 71] on div at bounding box center [207, 70] width 7 height 7
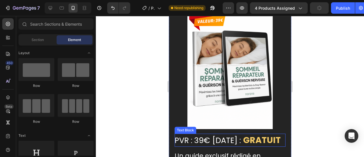
scroll to position [5195, 0]
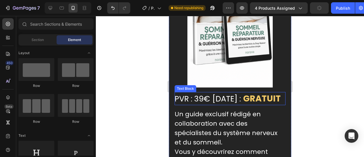
click at [243, 104] on strong "GRATUIT" at bounding box center [262, 98] width 38 height 12
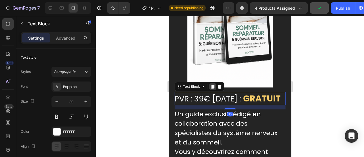
click at [213, 83] on div at bounding box center [212, 86] width 7 height 7
click at [243, 104] on strong "GRATUIT" at bounding box center [262, 98] width 38 height 12
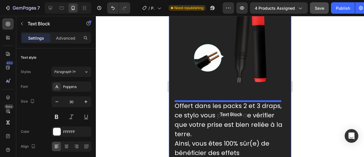
scroll to position [5576, 0]
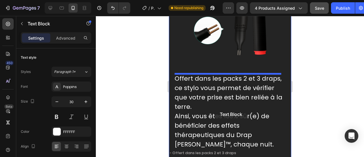
drag, startPoint x: 208, startPoint y: 99, endPoint x: 213, endPoint y: 74, distance: 26.0
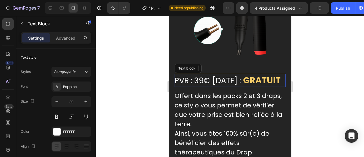
click at [200, 81] on span "PVR : 39€ [DATE] :" at bounding box center [207, 80] width 66 height 11
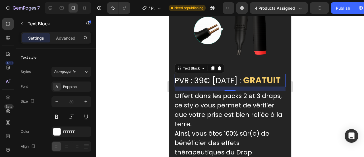
click at [200, 81] on span "PVR : 39€ [DATE] :" at bounding box center [207, 80] width 66 height 11
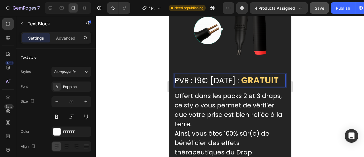
click at [144, 59] on div at bounding box center [230, 86] width 268 height 141
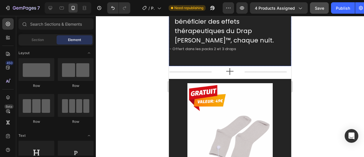
scroll to position [5723, 0]
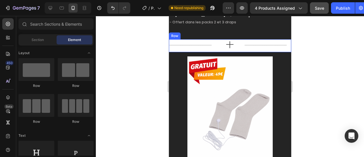
click at [213, 52] on div "___________________ Text Block" at bounding box center [192, 45] width 47 height 13
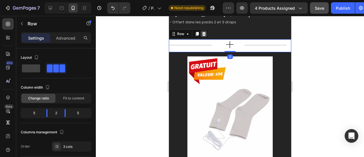
click at [204, 36] on icon at bounding box center [204, 34] width 4 height 4
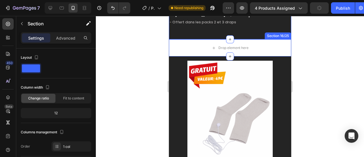
click at [191, 56] on div "Drop element here" at bounding box center [230, 47] width 122 height 17
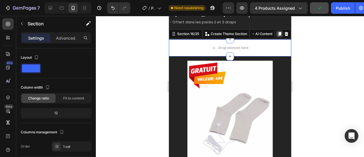
click at [277, 37] on div at bounding box center [279, 33] width 7 height 7
click at [284, 36] on icon at bounding box center [286, 34] width 4 height 4
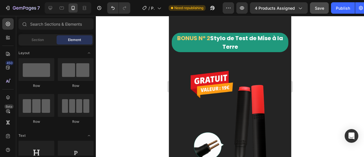
scroll to position [5372, 0]
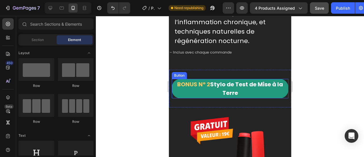
click at [200, 107] on div "BONUS N° 2 Stylo de Test de Mise à la Terre Button Section 14/25" at bounding box center [230, 89] width 122 height 38
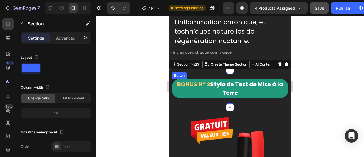
click at [195, 97] on p "BONUS N° 2 Stylo de Test de Mise à la Terre" at bounding box center [229, 88] width 117 height 17
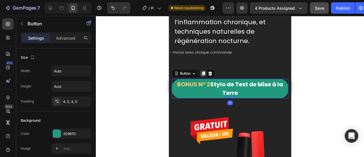
click at [202, 75] on icon at bounding box center [203, 73] width 3 height 4
click at [209, 97] on p "BONUS N° 2 Stylo de Test de Mise à la Terre" at bounding box center [229, 88] width 117 height 17
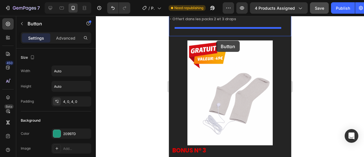
scroll to position [5698, 0]
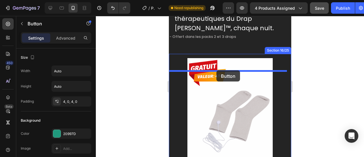
drag, startPoint x: 204, startPoint y: 122, endPoint x: 216, endPoint y: 70, distance: 53.4
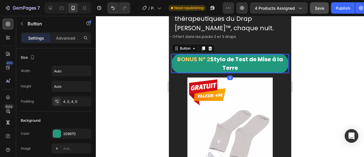
click at [207, 72] on p "BONUS N° 2 Stylo de Test de Mise à la Terre" at bounding box center [229, 63] width 117 height 17
click at [207, 63] on span "BONUS N° 2" at bounding box center [193, 59] width 33 height 8
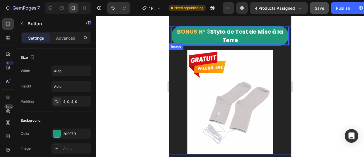
scroll to position [5836, 0]
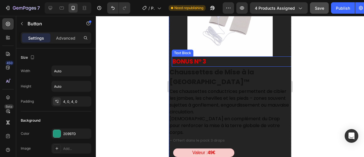
click at [194, 65] on p "BONUS N° 3" at bounding box center [231, 61] width 118 height 9
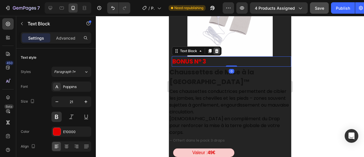
click at [215, 49] on icon at bounding box center [217, 51] width 4 height 4
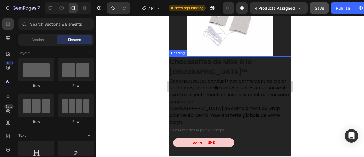
click at [188, 67] on h2 "Chaussettes de Mise à la [GEOGRAPHIC_DATA]™" at bounding box center [230, 66] width 122 height 21
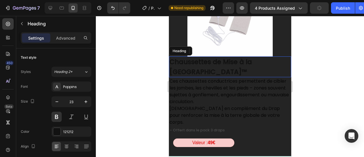
click at [188, 67] on p "Chaussettes de Mise à la [GEOGRAPHIC_DATA]™" at bounding box center [229, 67] width 121 height 20
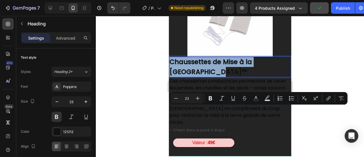
scroll to position [5787, 0]
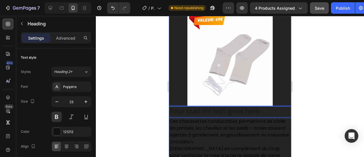
click at [155, 97] on div at bounding box center [230, 86] width 268 height 141
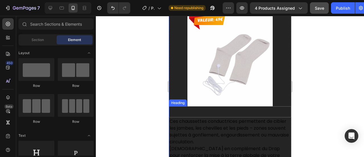
click at [209, 109] on h2 "Rich Text Editor. Editing area: main" at bounding box center [230, 111] width 122 height 11
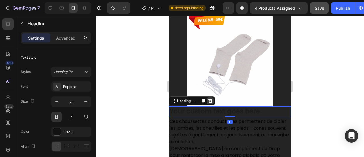
click at [212, 101] on icon at bounding box center [209, 100] width 5 height 5
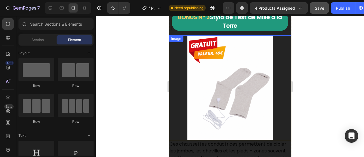
scroll to position [5717, 0]
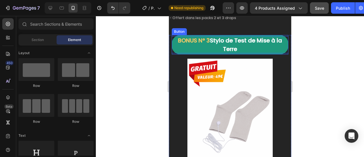
click at [212, 52] on p "BONUS N° 3 Stylo de Test de Mise à la Terre" at bounding box center [229, 44] width 117 height 17
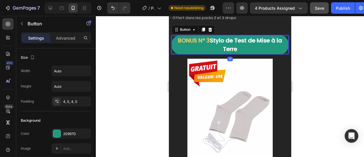
click at [212, 52] on p "BONUS N° 3 Stylo de Test de Mise à la Terre" at bounding box center [229, 44] width 117 height 17
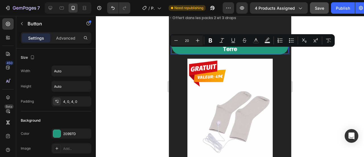
click at [212, 52] on p "BONUS N° 3 Stylo de Test de Mise à la Terre" at bounding box center [229, 44] width 117 height 17
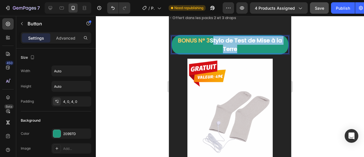
drag, startPoint x: 213, startPoint y: 52, endPoint x: 245, endPoint y: 60, distance: 33.4
click at [245, 53] on p "BONUS N° 3 Stylo de Test de Mise à la Terre" at bounding box center [229, 44] width 117 height 17
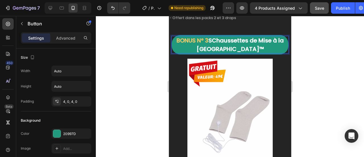
click at [209, 53] on p "BONUS N° 3 SChaussettes de Mise à la [GEOGRAPHIC_DATA]™" at bounding box center [229, 44] width 117 height 17
drag, startPoint x: 137, startPoint y: 77, endPoint x: 16, endPoint y: 71, distance: 120.9
click at [137, 77] on div at bounding box center [230, 86] width 268 height 141
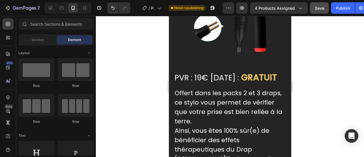
scroll to position [5619, 0]
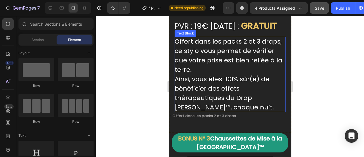
click at [192, 95] on p "Offert dans les packs 2 et 3 draps, ce stylo vous permet de vérifier que votre …" at bounding box center [229, 74] width 111 height 75
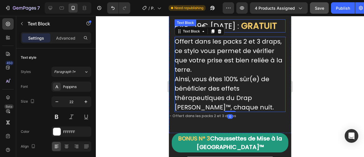
click at [206, 29] on span "PVR : 19€ [DATE] :" at bounding box center [206, 26] width 64 height 11
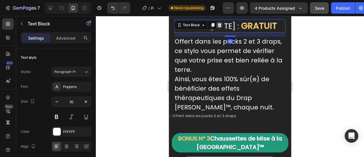
click at [215, 27] on div at bounding box center [212, 25] width 7 height 7
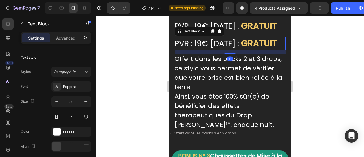
click at [124, 87] on div at bounding box center [230, 86] width 268 height 141
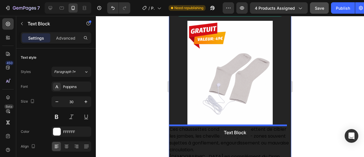
scroll to position [5814, 0]
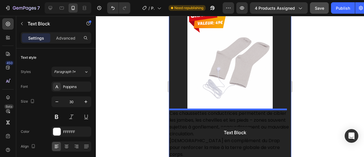
drag, startPoint x: 193, startPoint y: 61, endPoint x: 213, endPoint y: 114, distance: 56.2
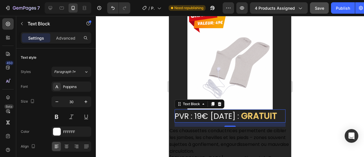
scroll to position [5830, 0]
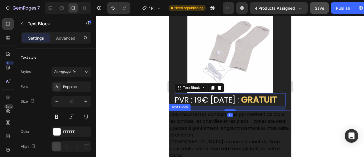
click at [198, 94] on span "PVR : 19€ [DATE] :" at bounding box center [206, 99] width 64 height 11
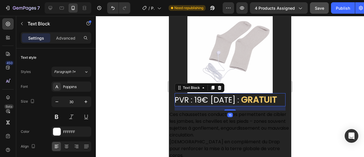
scroll to position [5852, 0]
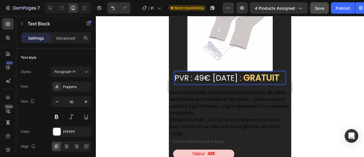
drag, startPoint x: 156, startPoint y: 75, endPoint x: 26, endPoint y: 61, distance: 130.6
click at [156, 75] on div at bounding box center [230, 86] width 268 height 141
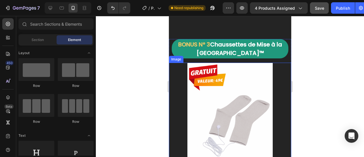
scroll to position [5750, 0]
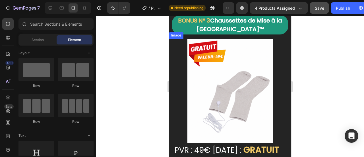
click at [192, 84] on img at bounding box center [229, 91] width 85 height 104
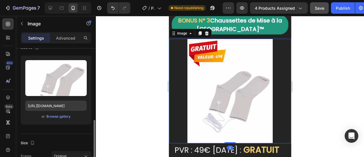
scroll to position [94, 0]
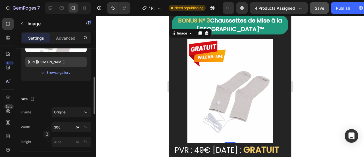
click at [62, 108] on button "Original" at bounding box center [71, 112] width 40 height 10
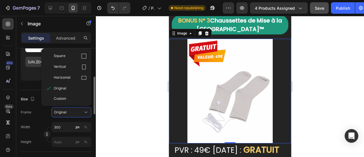
click at [62, 108] on button "Original" at bounding box center [71, 112] width 40 height 10
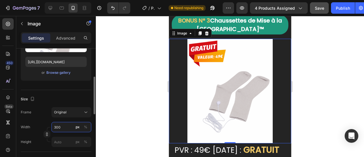
click at [61, 125] on input "300" at bounding box center [71, 127] width 40 height 10
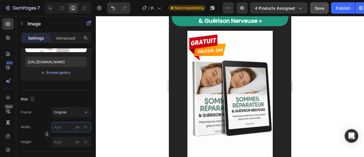
scroll to position [5260, 0]
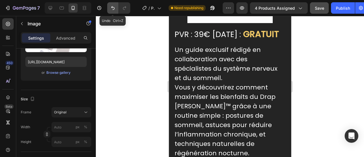
click at [114, 8] on icon "Undo/Redo" at bounding box center [112, 8] width 3 height 4
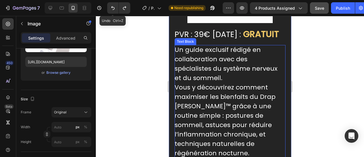
type input "300"
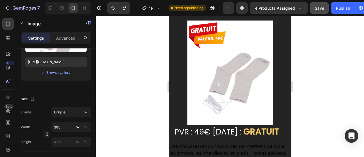
scroll to position [5807, 0]
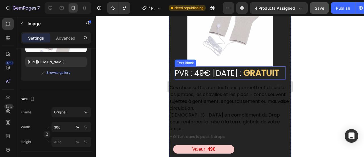
click at [208, 73] on span "PVR : 49€ [DATE] :" at bounding box center [207, 73] width 67 height 11
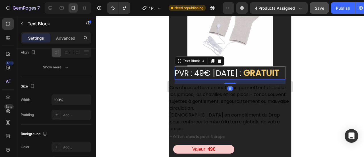
scroll to position [0, 0]
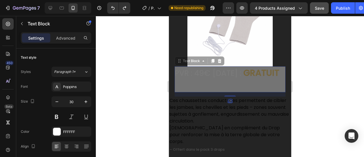
click at [154, 75] on div at bounding box center [230, 86] width 268 height 141
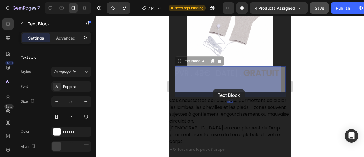
drag, startPoint x: 196, startPoint y: 76, endPoint x: 213, endPoint y: 88, distance: 20.4
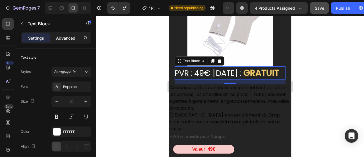
click at [70, 39] on p "Advanced" at bounding box center [65, 38] width 19 height 6
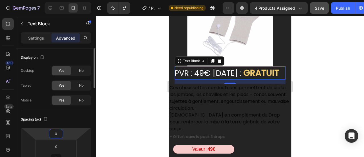
click at [58, 132] on input "0" at bounding box center [55, 133] width 11 height 9
type input "10"
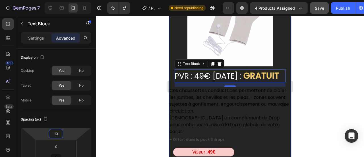
click at [150, 71] on div at bounding box center [230, 86] width 268 height 141
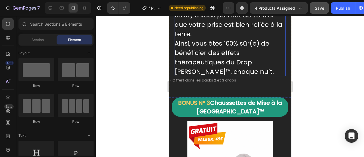
scroll to position [5594, 0]
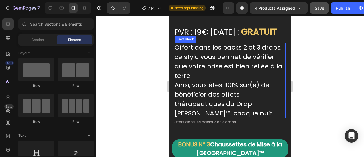
click at [205, 118] on p "Offert dans les packs 2 et 3 draps, ce stylo vous permet de vérifier que votre …" at bounding box center [229, 80] width 111 height 75
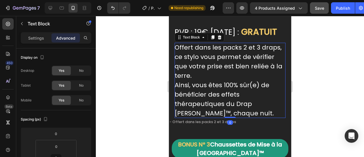
click at [211, 41] on div at bounding box center [212, 37] width 7 height 7
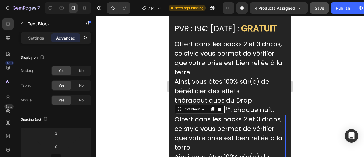
scroll to position [5688, 0]
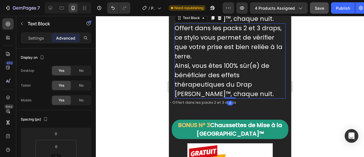
click at [140, 88] on div at bounding box center [230, 86] width 268 height 141
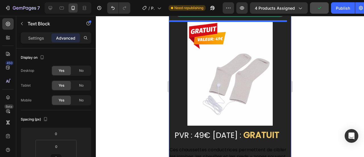
scroll to position [5860, 0]
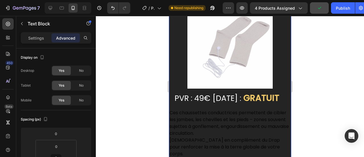
drag, startPoint x: 217, startPoint y: 68, endPoint x: 220, endPoint y: 103, distance: 35.1
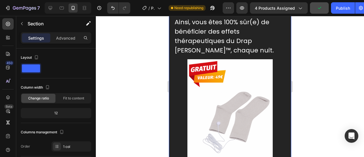
click at [220, 104] on div "BONUS N° 3 Chaussettes de Mise à la Terre Norava™ Button Offert dans les packs …" at bounding box center [230, 106] width 122 height 293
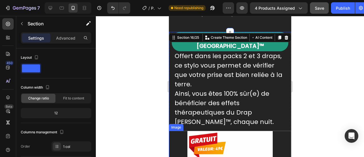
scroll to position [5683, 0]
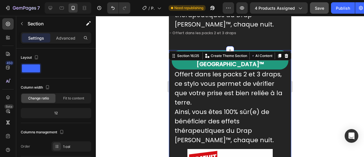
click at [125, 61] on div at bounding box center [230, 86] width 268 height 141
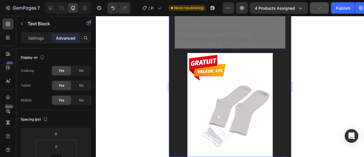
scroll to position [5833, 0]
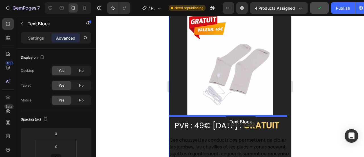
drag, startPoint x: 201, startPoint y: 78, endPoint x: 225, endPoint y: 110, distance: 39.5
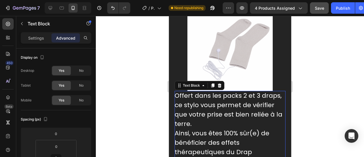
scroll to position [5853, 0]
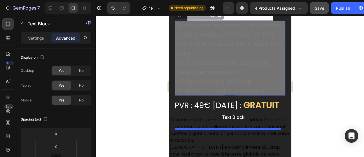
drag, startPoint x: 219, startPoint y: 76, endPoint x: 213, endPoint y: 114, distance: 38.4
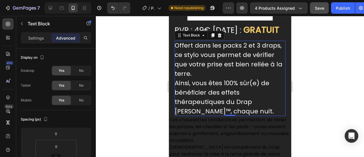
scroll to position [5883, 0]
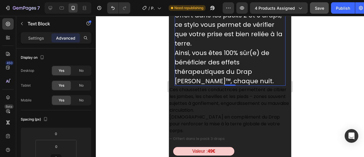
click at [213, 111] on p "Ces chaussettes conductrices permettent de cibler les jambes, les chevilles et …" at bounding box center [229, 110] width 121 height 48
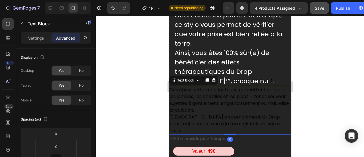
click at [213, 111] on p "Ces chaussettes conductrices permettent de cibler les jambes, les chevilles et …" at bounding box center [229, 110] width 121 height 48
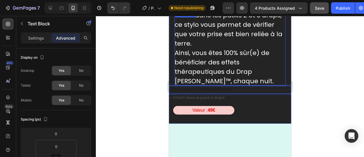
click at [213, 41] on p "Offert dans les packs 2 et 3 draps, ce stylo vous permet de vérifier que votre …" at bounding box center [229, 48] width 111 height 75
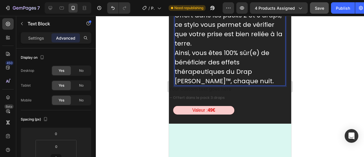
click at [213, 41] on p "Offert dans les packs 2 et 3 draps, ce stylo vous permet de vérifier que votre …" at bounding box center [229, 48] width 111 height 75
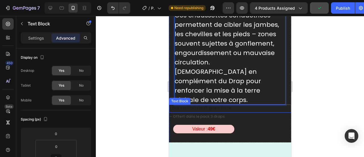
click at [206, 112] on div "Rich Text Editor. Editing area: main" at bounding box center [230, 108] width 122 height 8
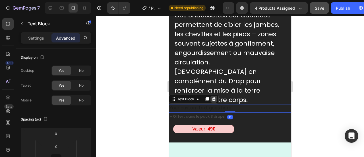
click at [215, 101] on icon at bounding box center [213, 99] width 5 height 5
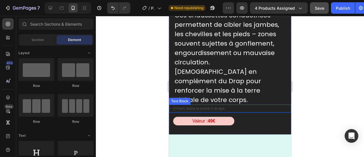
click at [187, 111] on p "– Offert dans le pack 3 draps" at bounding box center [229, 108] width 121 height 7
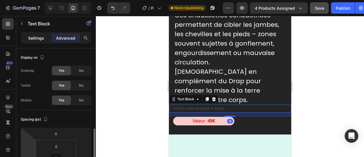
scroll to position [61, 0]
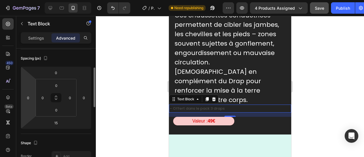
click at [39, 43] on div "Settings Advanced" at bounding box center [56, 37] width 70 height 11
click at [39, 39] on p "Settings" at bounding box center [36, 38] width 16 height 6
click at [36, 38] on p "Settings" at bounding box center [36, 38] width 16 height 6
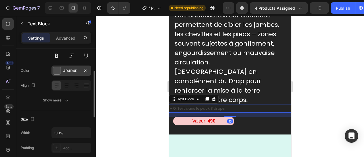
click at [71, 73] on div "4D4D4D" at bounding box center [71, 70] width 40 height 10
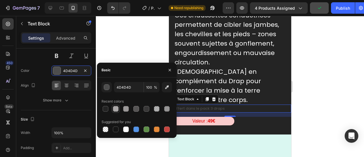
click at [114, 107] on div at bounding box center [116, 109] width 6 height 6
click at [123, 107] on div at bounding box center [126, 109] width 6 height 6
click at [115, 107] on div at bounding box center [116, 109] width 6 height 6
type input "AAA7A7"
click at [124, 50] on div at bounding box center [230, 86] width 268 height 141
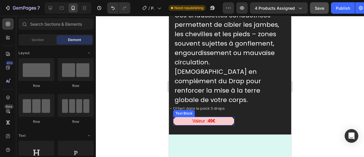
click at [229, 125] on div "Valeur : 49€" at bounding box center [203, 121] width 61 height 9
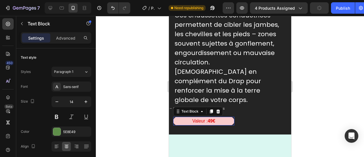
click at [216, 113] on icon at bounding box center [218, 111] width 4 height 4
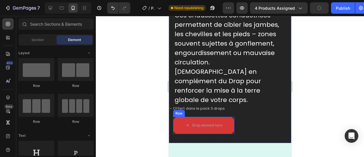
click at [229, 134] on div "Drop element here" at bounding box center [203, 125] width 61 height 17
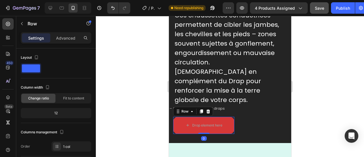
click at [209, 121] on div "Drop element here Row 0" at bounding box center [203, 125] width 61 height 17
click at [206, 113] on icon at bounding box center [207, 111] width 5 height 5
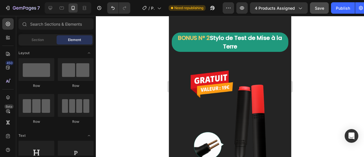
scroll to position [5399, 0]
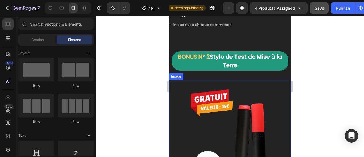
click at [214, 129] on img at bounding box center [229, 144] width 85 height 128
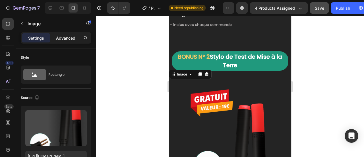
click at [65, 42] on div "Advanced" at bounding box center [65, 37] width 28 height 9
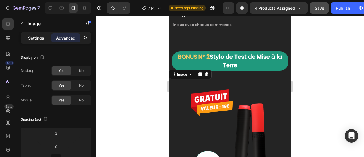
click at [41, 36] on p "Settings" at bounding box center [36, 38] width 16 height 6
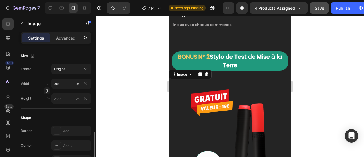
scroll to position [171, 0]
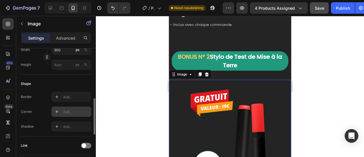
click at [57, 99] on div at bounding box center [57, 97] width 8 height 8
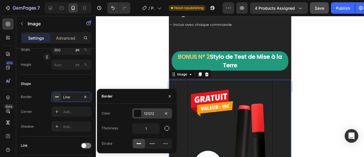
click at [141, 113] on div at bounding box center [137, 112] width 7 height 7
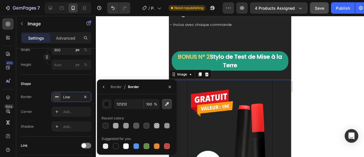
click at [164, 105] on button "button" at bounding box center [167, 104] width 10 height 10
type input "20997D"
click at [103, 87] on icon "button" at bounding box center [103, 86] width 5 height 5
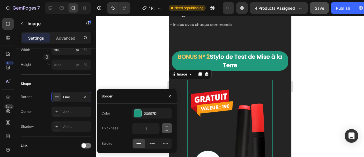
click at [165, 127] on icon "button" at bounding box center [167, 128] width 6 height 6
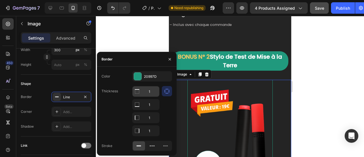
click at [154, 92] on input "1" at bounding box center [145, 91] width 27 height 10
click at [170, 61] on icon "button" at bounding box center [169, 59] width 5 height 5
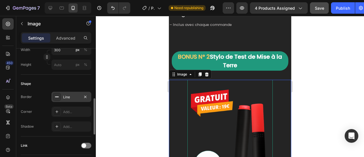
click at [81, 95] on div "Line" at bounding box center [71, 97] width 40 height 10
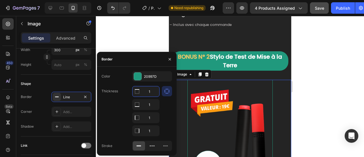
click at [148, 92] on input "1" at bounding box center [145, 91] width 27 height 10
type input "4"
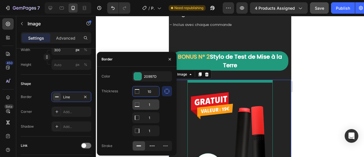
type input "10"
click at [149, 107] on input "1" at bounding box center [145, 104] width 27 height 10
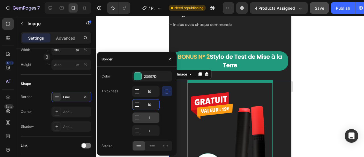
type input "10"
click at [150, 96] on input "1" at bounding box center [145, 91] width 27 height 10
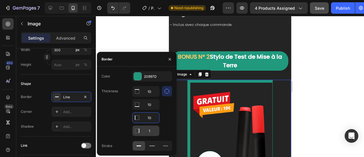
type input "10"
click at [149, 96] on input "1" at bounding box center [145, 91] width 27 height 10
type input "10"
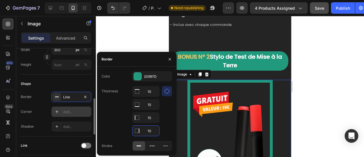
click at [69, 112] on div "Add..." at bounding box center [76, 111] width 27 height 5
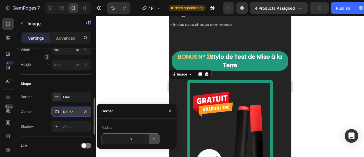
click at [155, 139] on icon "button" at bounding box center [154, 139] width 6 height 6
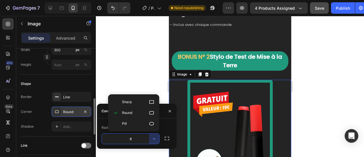
click at [125, 68] on div at bounding box center [230, 86] width 268 height 141
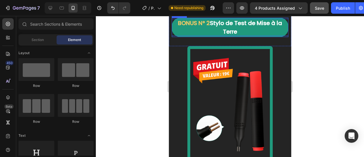
scroll to position [5505, 0]
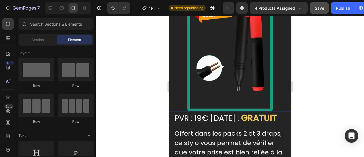
click at [241, 58] on img at bounding box center [229, 48] width 85 height 125
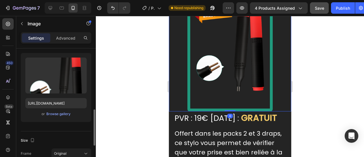
scroll to position [88, 0]
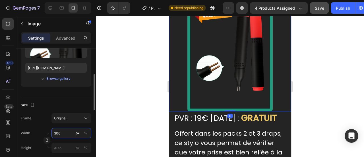
click at [57, 130] on input "300" at bounding box center [71, 133] width 40 height 10
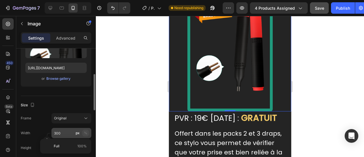
click at [86, 132] on div "%" at bounding box center [85, 132] width 3 height 5
click at [61, 128] on input "300" at bounding box center [71, 133] width 40 height 10
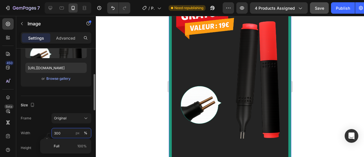
click at [61, 130] on input "300" at bounding box center [71, 133] width 40 height 10
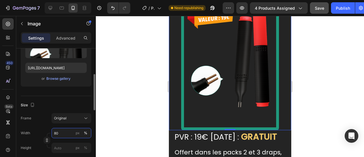
type input "8"
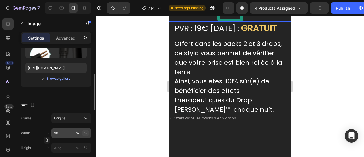
click at [85, 131] on div "%" at bounding box center [85, 132] width 3 height 5
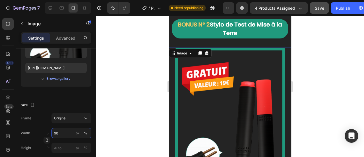
scroll to position [5480, 0]
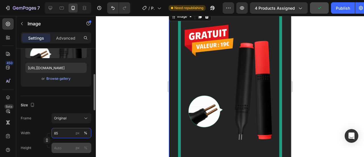
type input "85"
click at [66, 152] on input "px %" at bounding box center [71, 147] width 40 height 10
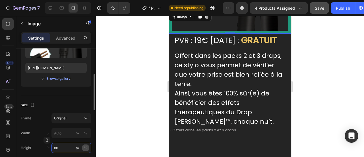
type input "80"
click at [88, 145] on button "%" at bounding box center [85, 147] width 7 height 7
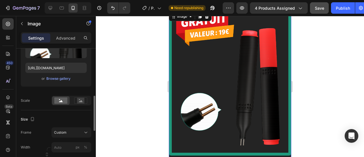
scroll to position [107, 0]
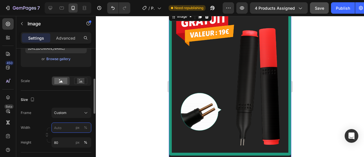
click at [69, 130] on input "px %" at bounding box center [71, 127] width 40 height 10
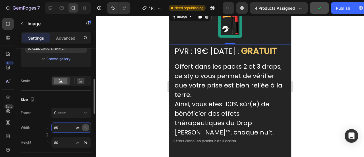
type input "85"
click at [85, 125] on div "%" at bounding box center [85, 127] width 3 height 5
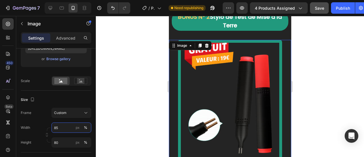
scroll to position [5455, 0]
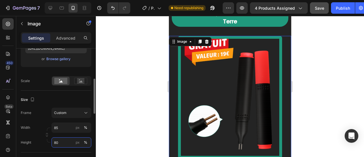
click at [64, 137] on input "80" at bounding box center [71, 142] width 40 height 10
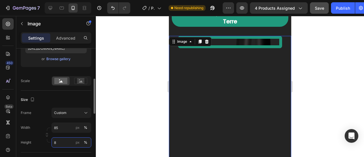
type input "85"
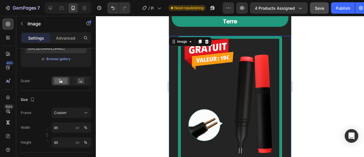
click at [134, 104] on div at bounding box center [230, 86] width 268 height 141
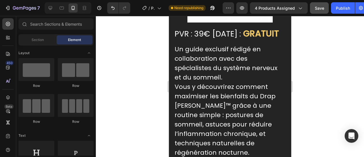
scroll to position [5151, 0]
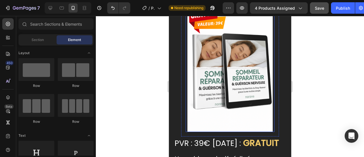
click at [219, 96] on img at bounding box center [229, 68] width 85 height 128
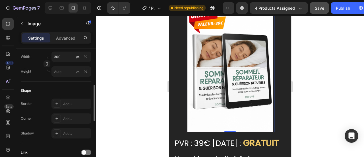
scroll to position [155, 0]
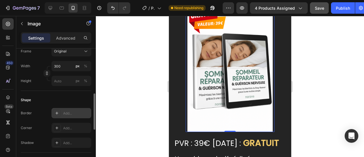
click at [56, 113] on icon at bounding box center [57, 113] width 5 height 5
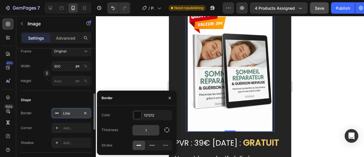
click at [144, 128] on input "1" at bounding box center [145, 130] width 27 height 10
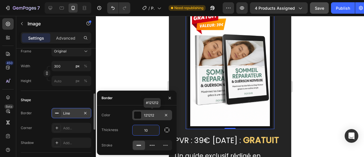
type input "10"
click at [143, 116] on div "121212" at bounding box center [152, 115] width 40 height 10
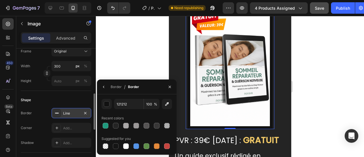
click at [143, 116] on div "Recent colors" at bounding box center [136, 117] width 70 height 9
click at [106, 123] on div at bounding box center [106, 125] width 6 height 6
type input "20997D"
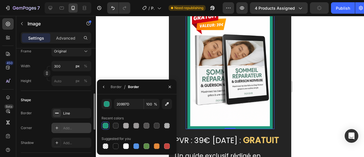
click at [68, 123] on div "Add..." at bounding box center [71, 127] width 40 height 10
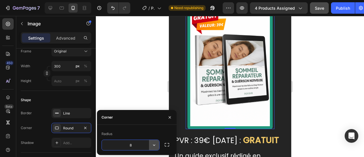
click at [155, 145] on icon "button" at bounding box center [154, 144] width 2 height 1
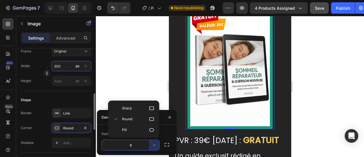
click at [61, 67] on input "300" at bounding box center [71, 66] width 40 height 10
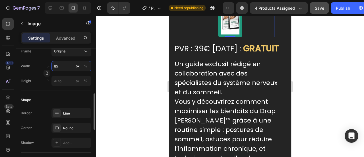
type input "85"
click at [86, 68] on div "%" at bounding box center [85, 65] width 3 height 5
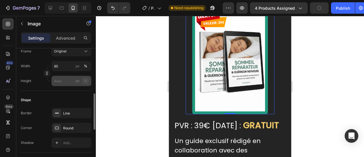
click at [86, 82] on div "%" at bounding box center [85, 80] width 3 height 5
click at [68, 77] on input "px %" at bounding box center [71, 81] width 40 height 10
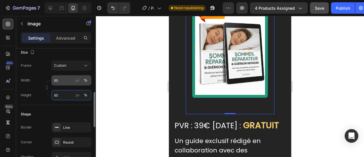
type input "85"
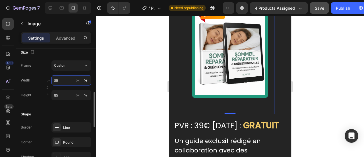
click at [59, 80] on input "85" at bounding box center [71, 80] width 40 height 10
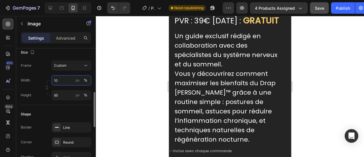
type input "100"
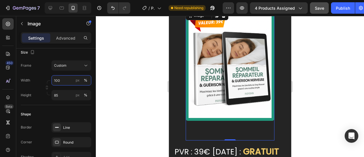
scroll to position [5106, 0]
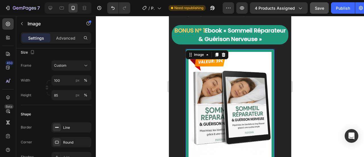
click at [140, 99] on div at bounding box center [230, 86] width 268 height 141
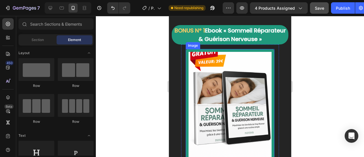
scroll to position [5196, 0]
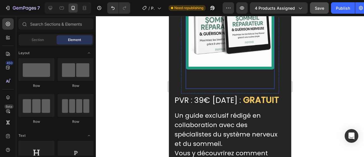
click at [225, 77] on div at bounding box center [229, 24] width 89 height 130
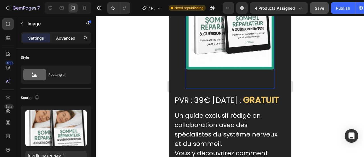
click at [73, 37] on p "Advanced" at bounding box center [65, 38] width 19 height 6
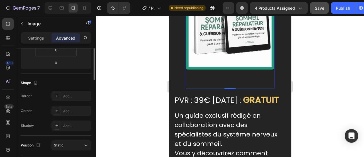
scroll to position [86, 0]
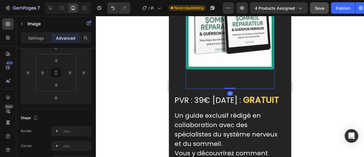
drag, startPoint x: 229, startPoint y: 83, endPoint x: 175, endPoint y: 82, distance: 53.7
click at [230, 65] on div "Image 0" at bounding box center [229, 24] width 89 height 130
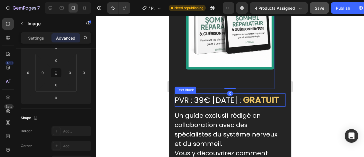
click at [203, 95] on span "PVR : 39€ [DATE] :" at bounding box center [207, 100] width 66 height 11
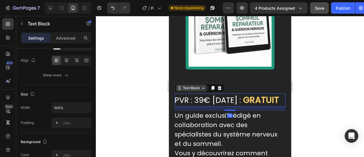
scroll to position [0, 0]
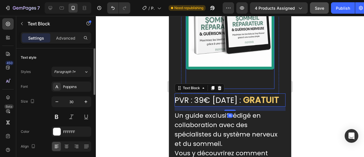
click at [205, 71] on div at bounding box center [229, 24] width 89 height 130
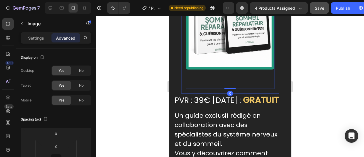
click at [181, 63] on div "Image 0 Row" at bounding box center [230, 23] width 98 height 139
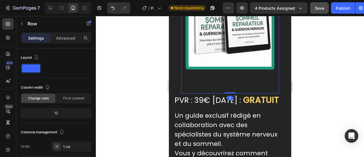
scroll to position [5190, 0]
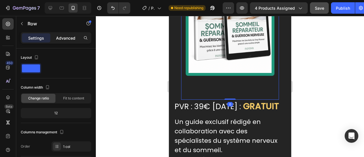
click at [72, 36] on p "Advanced" at bounding box center [65, 38] width 19 height 6
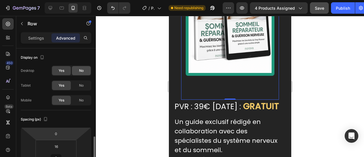
scroll to position [67, 0]
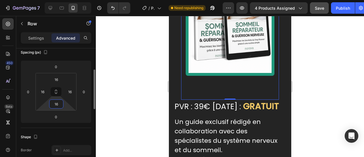
click at [59, 103] on input "16" at bounding box center [56, 103] width 11 height 9
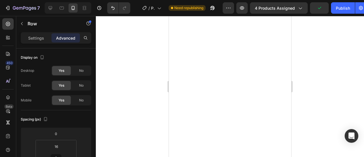
click at [132, 87] on div at bounding box center [230, 86] width 268 height 141
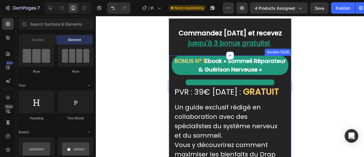
scroll to position [5071, 0]
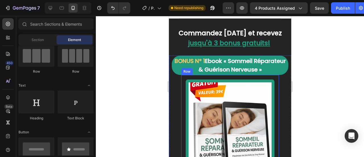
click at [184, 84] on div "Image Row" at bounding box center [230, 142] width 98 height 135
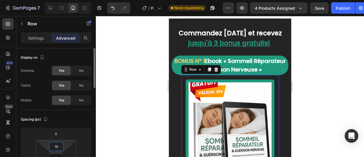
click at [57, 143] on input "16" at bounding box center [56, 146] width 11 height 9
type input "30"
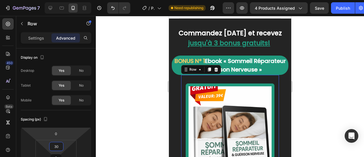
click at [101, 119] on div at bounding box center [230, 86] width 268 height 141
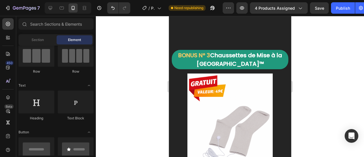
scroll to position [5781, 0]
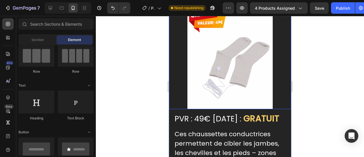
click at [206, 98] on img at bounding box center [229, 57] width 85 height 104
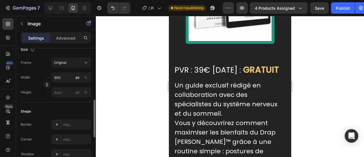
scroll to position [150, 0]
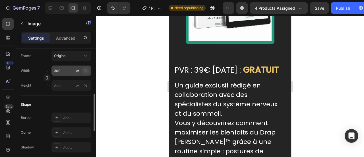
click at [85, 73] on button "%" at bounding box center [85, 70] width 7 height 7
click at [61, 68] on input "300" at bounding box center [71, 70] width 40 height 10
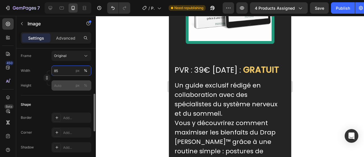
type input "85"
click at [69, 88] on input "px %" at bounding box center [71, 85] width 40 height 10
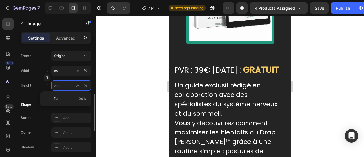
type input "8"
type input "85"
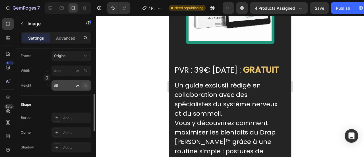
click at [85, 86] on div "%" at bounding box center [85, 85] width 3 height 5
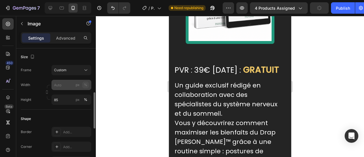
click at [86, 86] on div "%" at bounding box center [85, 84] width 3 height 5
click at [64, 84] on input "px %" at bounding box center [71, 85] width 40 height 10
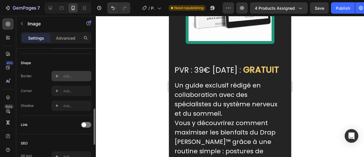
type input "85"
click at [61, 74] on div "Add..." at bounding box center [71, 76] width 40 height 10
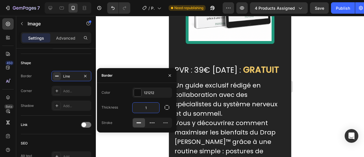
click at [151, 108] on input "1" at bounding box center [145, 107] width 27 height 10
type input "10"
click at [148, 95] on div "121212" at bounding box center [152, 92] width 16 height 5
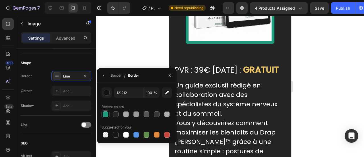
click at [107, 113] on div at bounding box center [106, 114] width 6 height 6
type input "20997D"
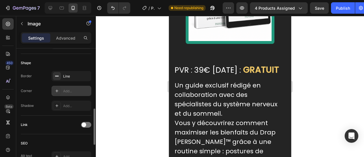
click at [62, 89] on div "Add..." at bounding box center [71, 91] width 40 height 10
click at [146, 47] on div at bounding box center [230, 86] width 268 height 141
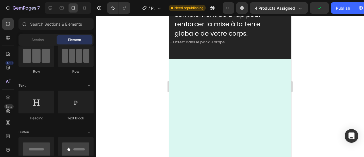
scroll to position [5717, 0]
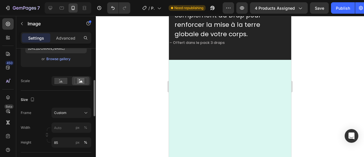
scroll to position [108, 0]
click at [67, 130] on input "px %" at bounding box center [71, 127] width 40 height 10
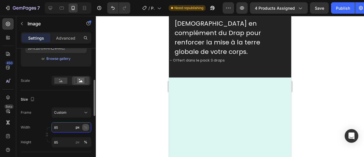
type input "85"
click at [86, 127] on div "%" at bounding box center [85, 126] width 3 height 5
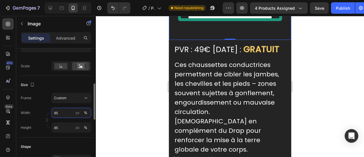
scroll to position [122, 0]
click at [59, 67] on rect at bounding box center [60, 66] width 13 height 6
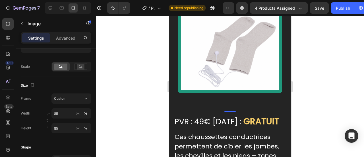
scroll to position [5884, 0]
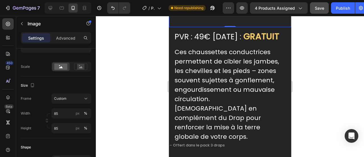
click at [318, 5] on button "Save" at bounding box center [319, 7] width 19 height 11
